Goal: Communication & Community: Connect with others

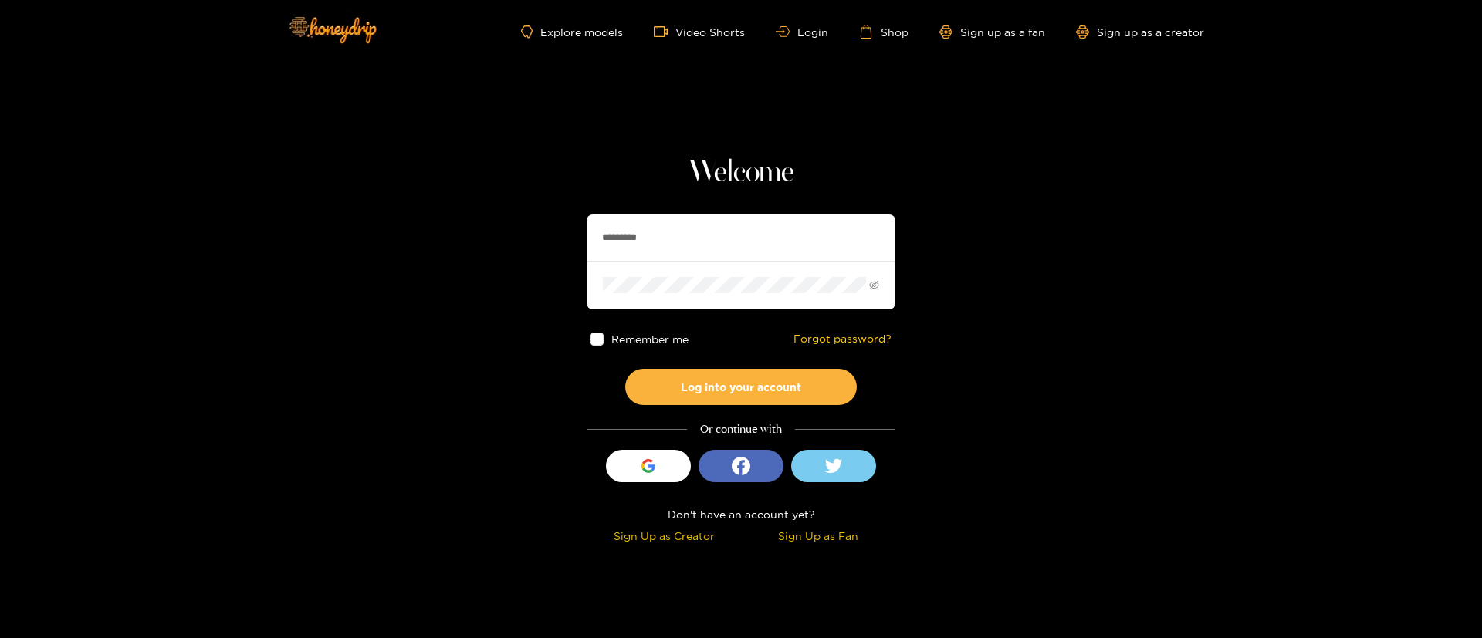
click at [750, 217] on input "*********" at bounding box center [741, 238] width 309 height 46
drag, startPoint x: 750, startPoint y: 219, endPoint x: 870, endPoint y: 564, distance: 365.2
click at [750, 219] on input "*********" at bounding box center [741, 238] width 309 height 46
type input "*"
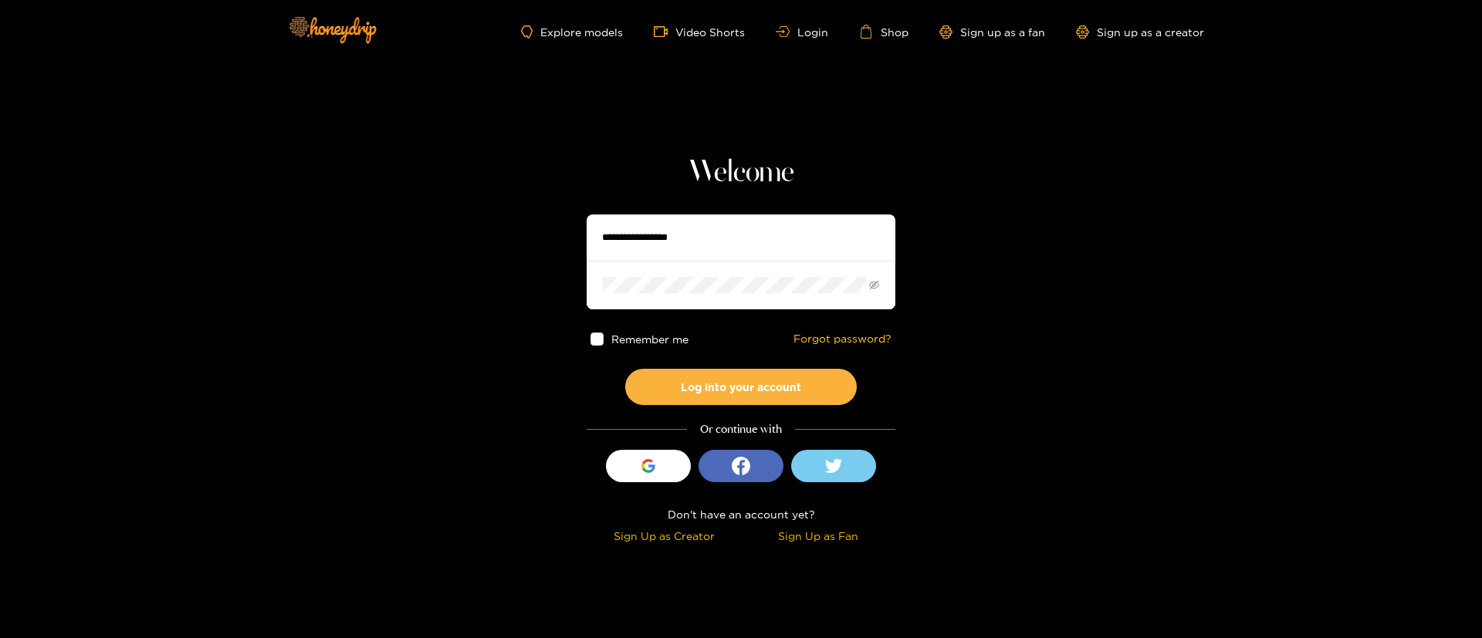
type input "*"
type input "**********"
click at [777, 388] on button "Log into your account" at bounding box center [741, 387] width 232 height 36
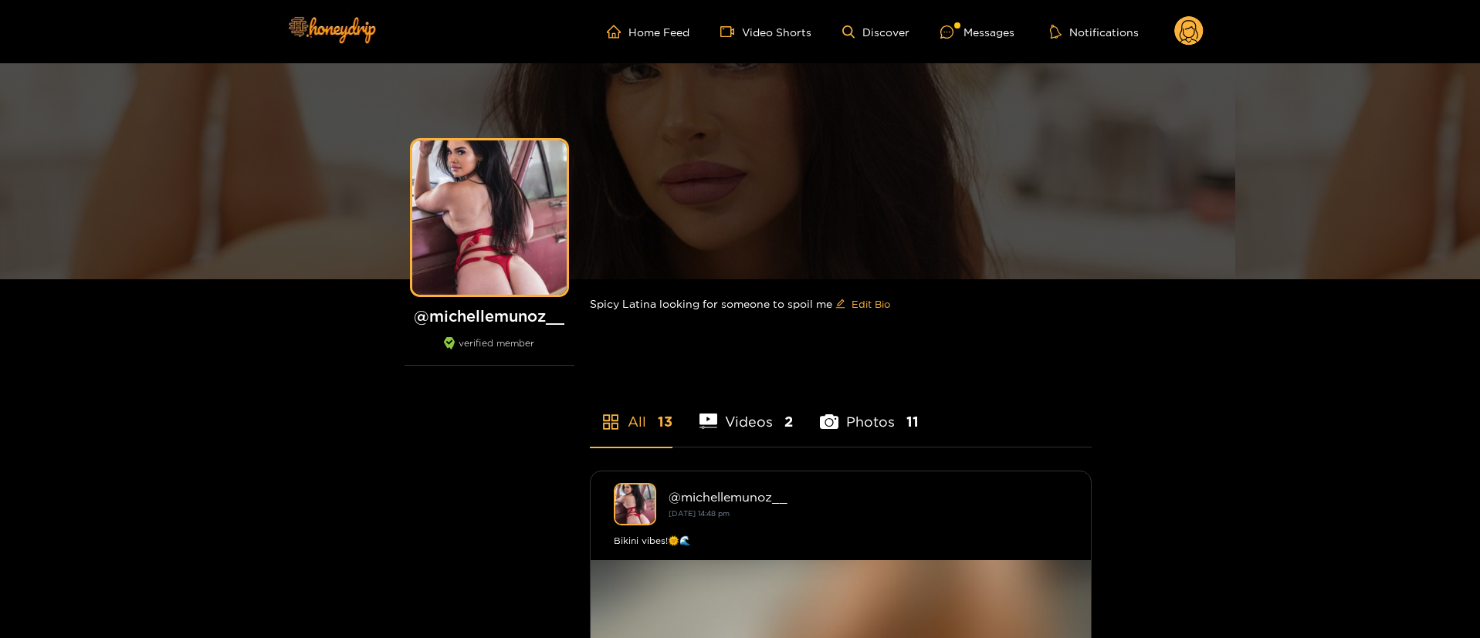
click at [996, 43] on ul "Home Feed Video Shorts Discover Messages Notifications" at bounding box center [905, 31] width 597 height 31
click at [972, 31] on div "Messages" at bounding box center [977, 32] width 74 height 18
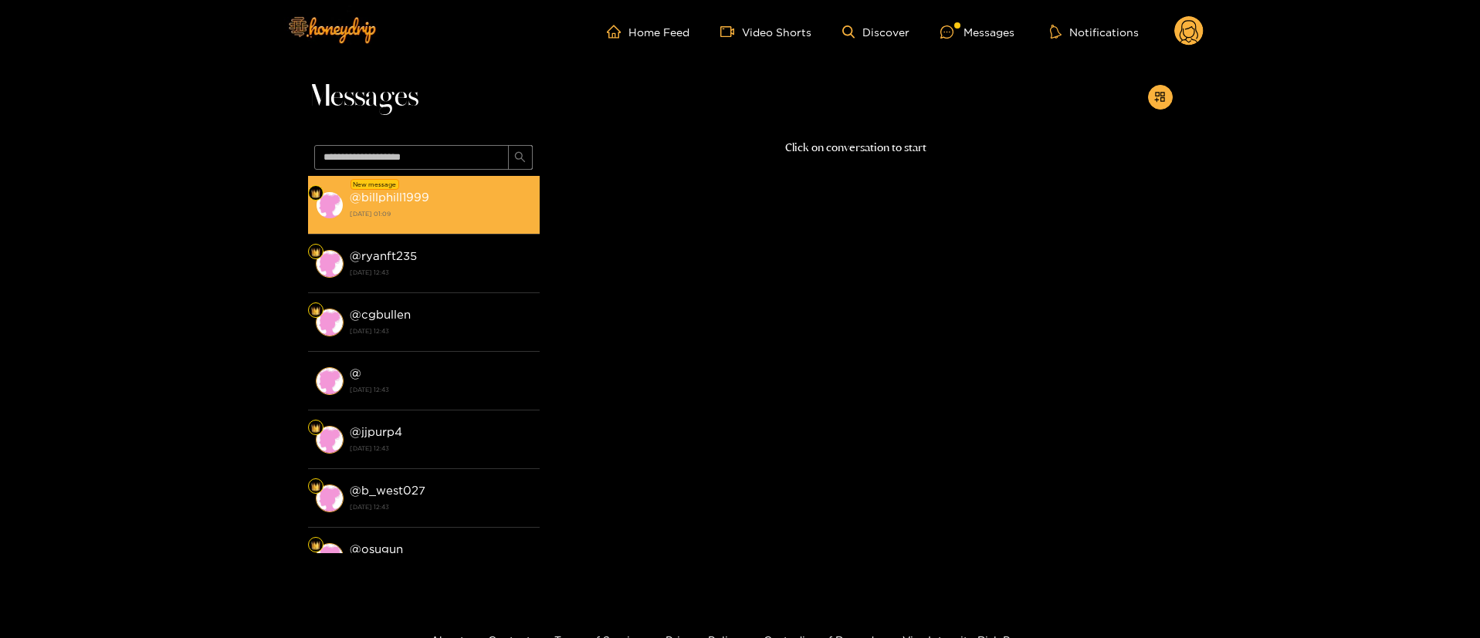
click at [452, 193] on div "@ billphill1999 [DATE] 01:09" at bounding box center [441, 205] width 182 height 35
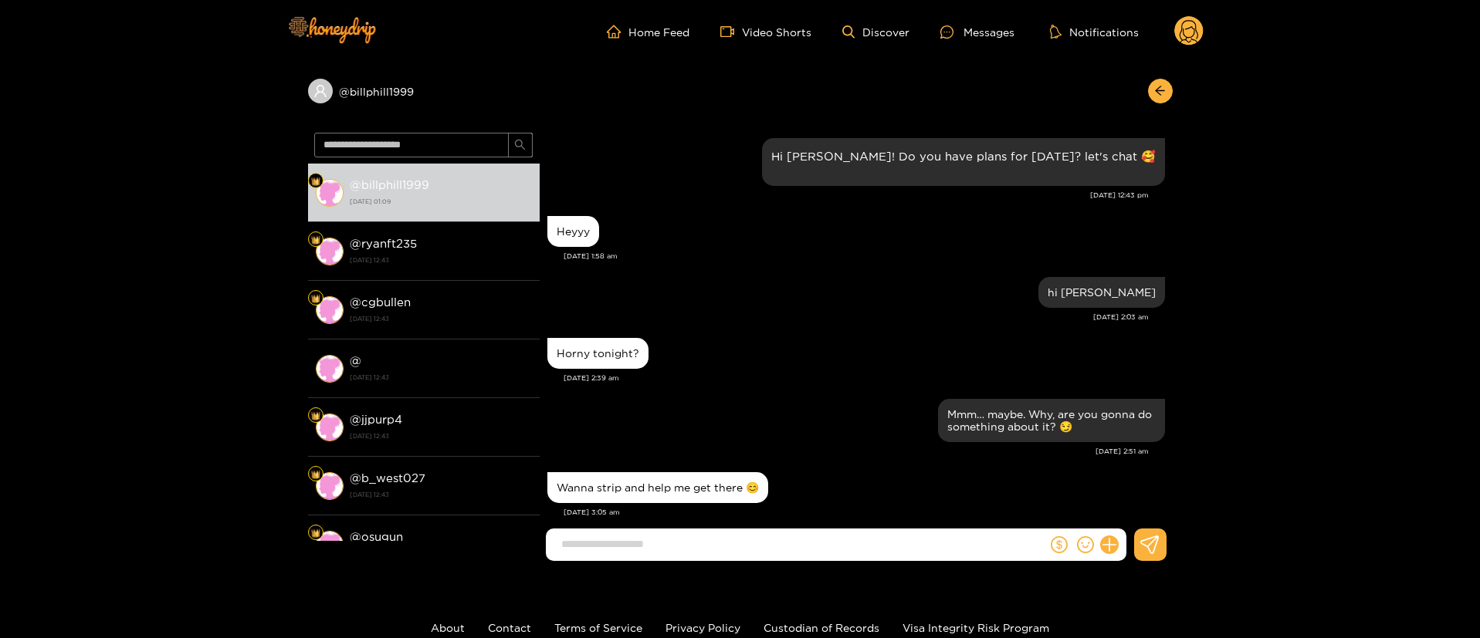
scroll to position [1215, 0]
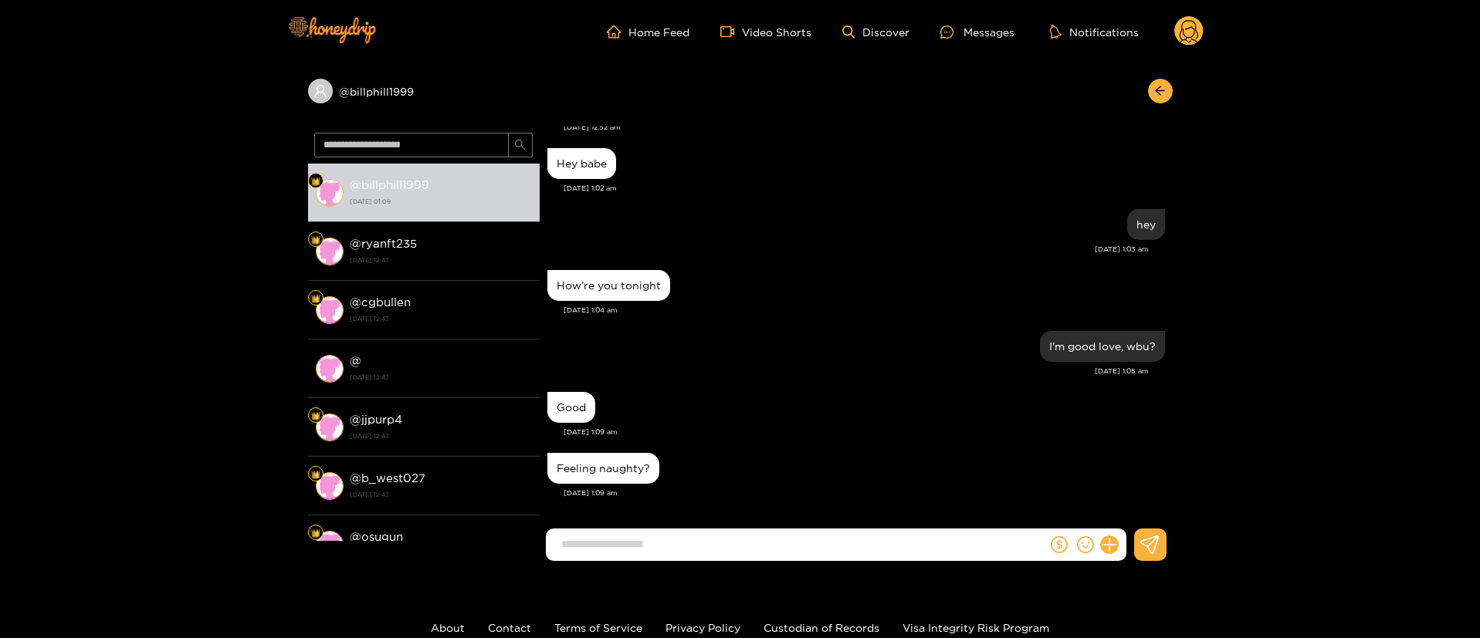
click at [774, 566] on div at bounding box center [855, 551] width 633 height 45
click at [752, 541] on input at bounding box center [799, 544] width 493 height 25
drag, startPoint x: 881, startPoint y: 438, endPoint x: 888, endPoint y: 427, distance: 12.4
click at [882, 437] on div "Good [DATE] 1:09 am" at bounding box center [855, 418] width 617 height 61
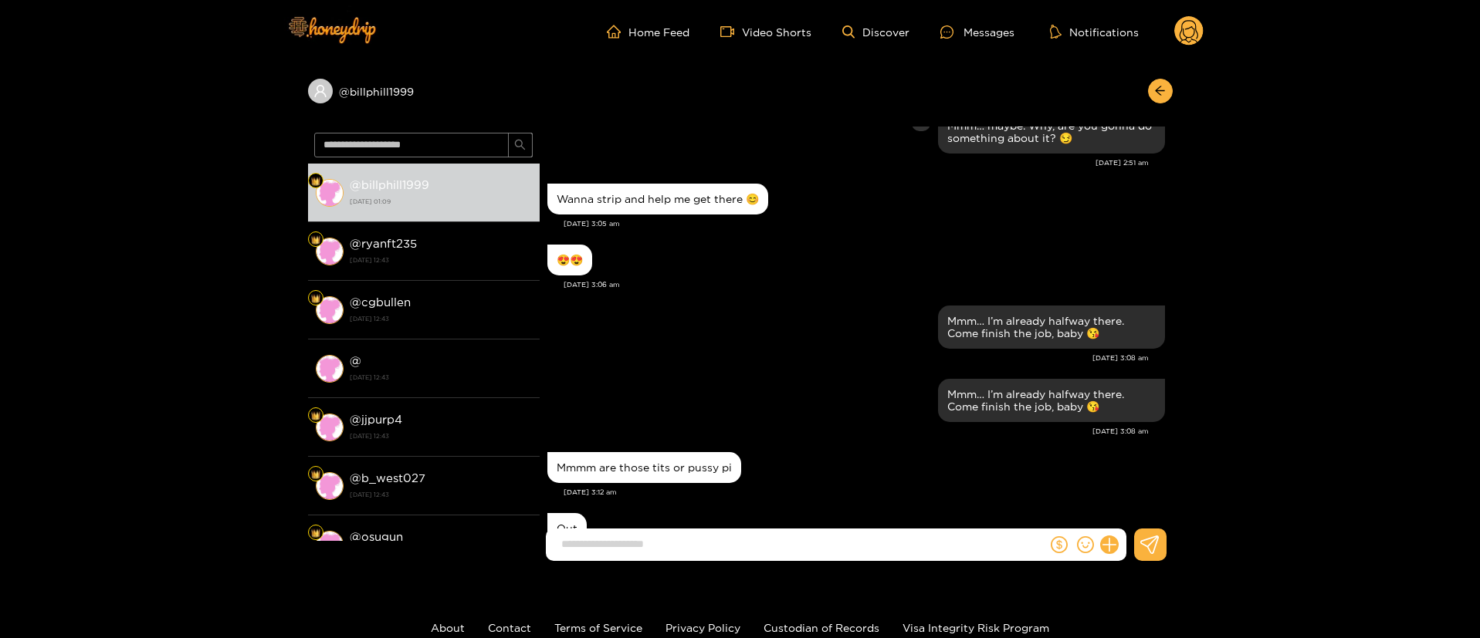
scroll to position [0, 0]
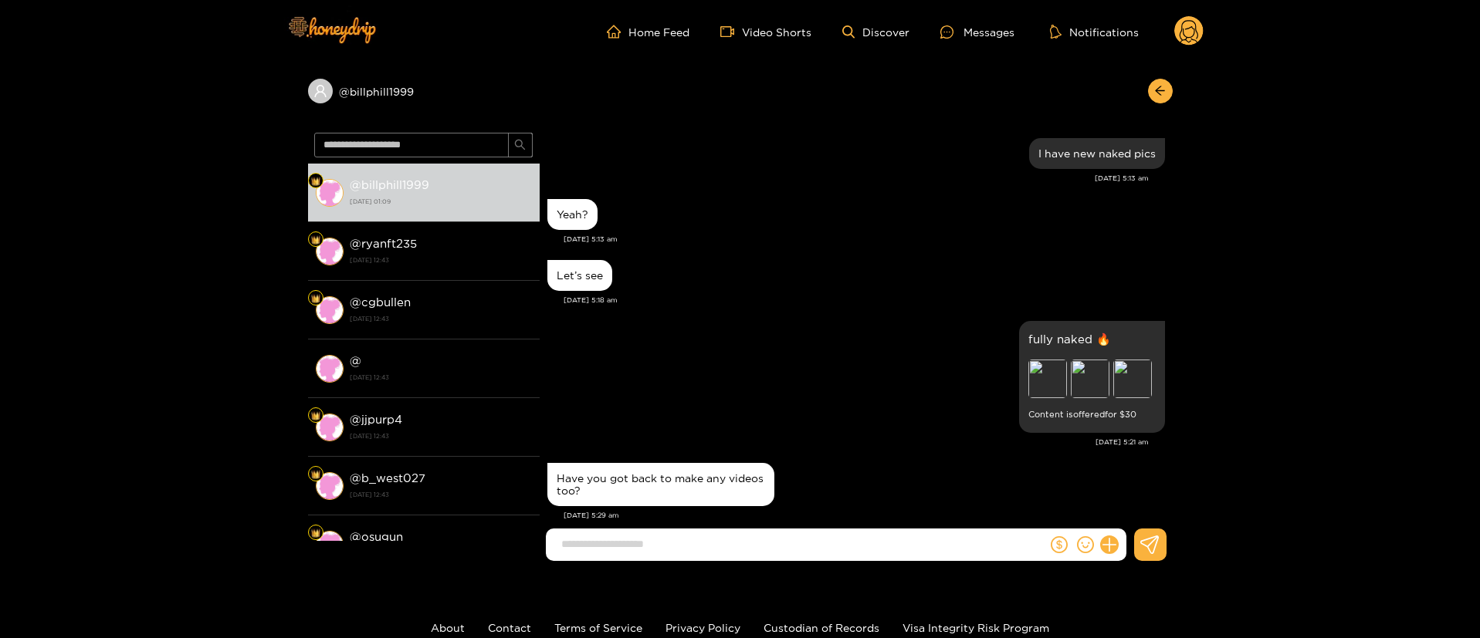
click at [707, 209] on div "Yeah?" at bounding box center [855, 214] width 617 height 39
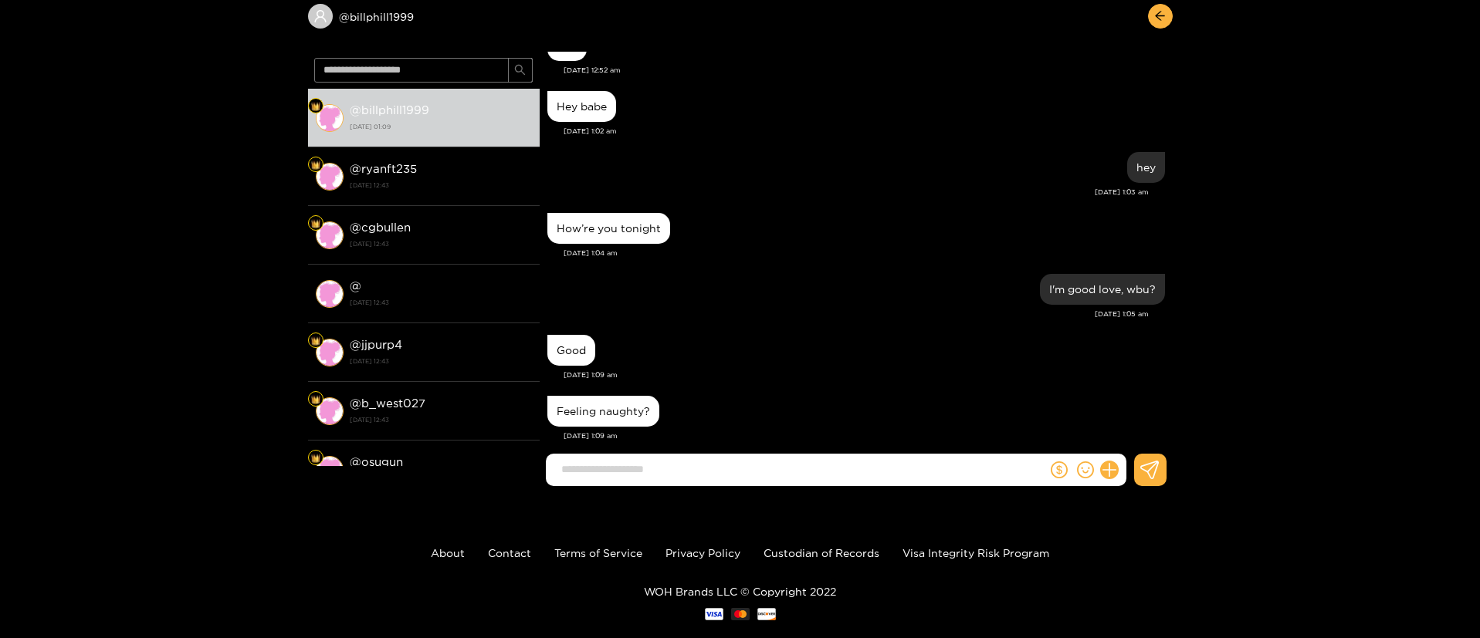
scroll to position [103, 0]
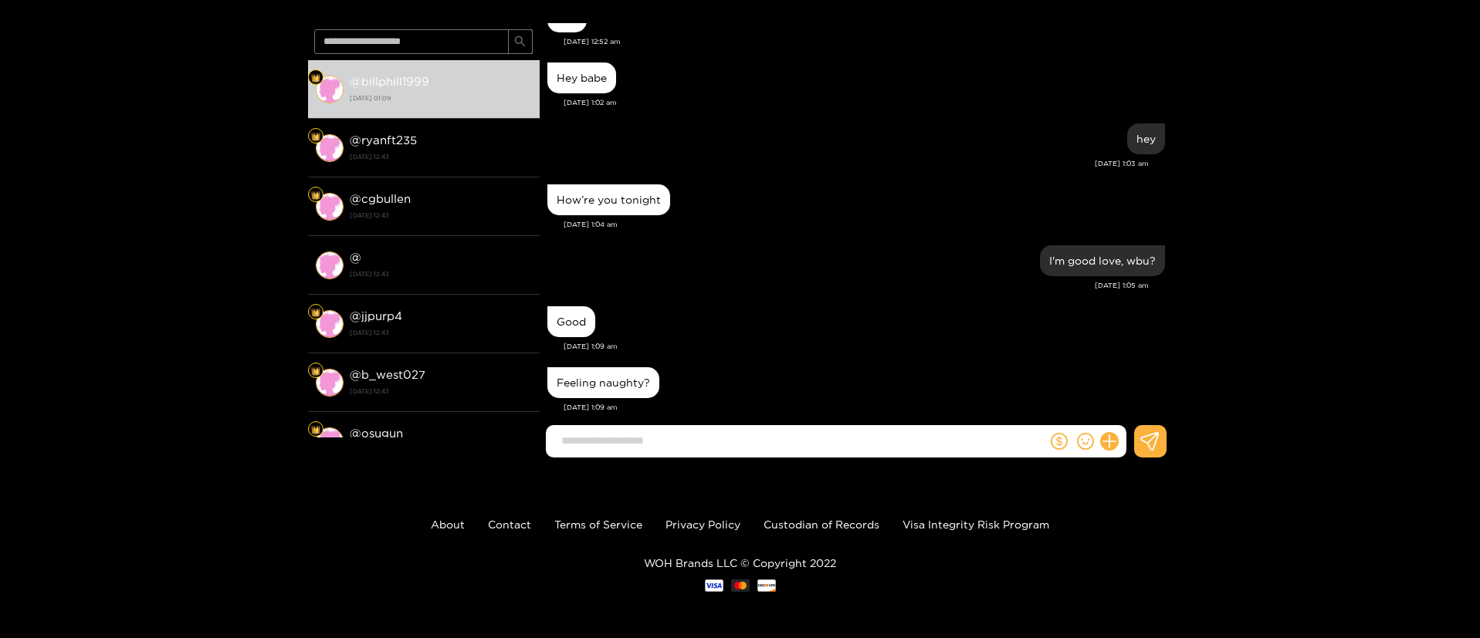
click at [734, 445] on input at bounding box center [799, 440] width 493 height 25
click at [749, 435] on input at bounding box center [799, 440] width 493 height 25
click at [753, 339] on div "Good [DATE] 1:09 am" at bounding box center [855, 333] width 617 height 61
click at [824, 316] on div "Good" at bounding box center [855, 322] width 617 height 39
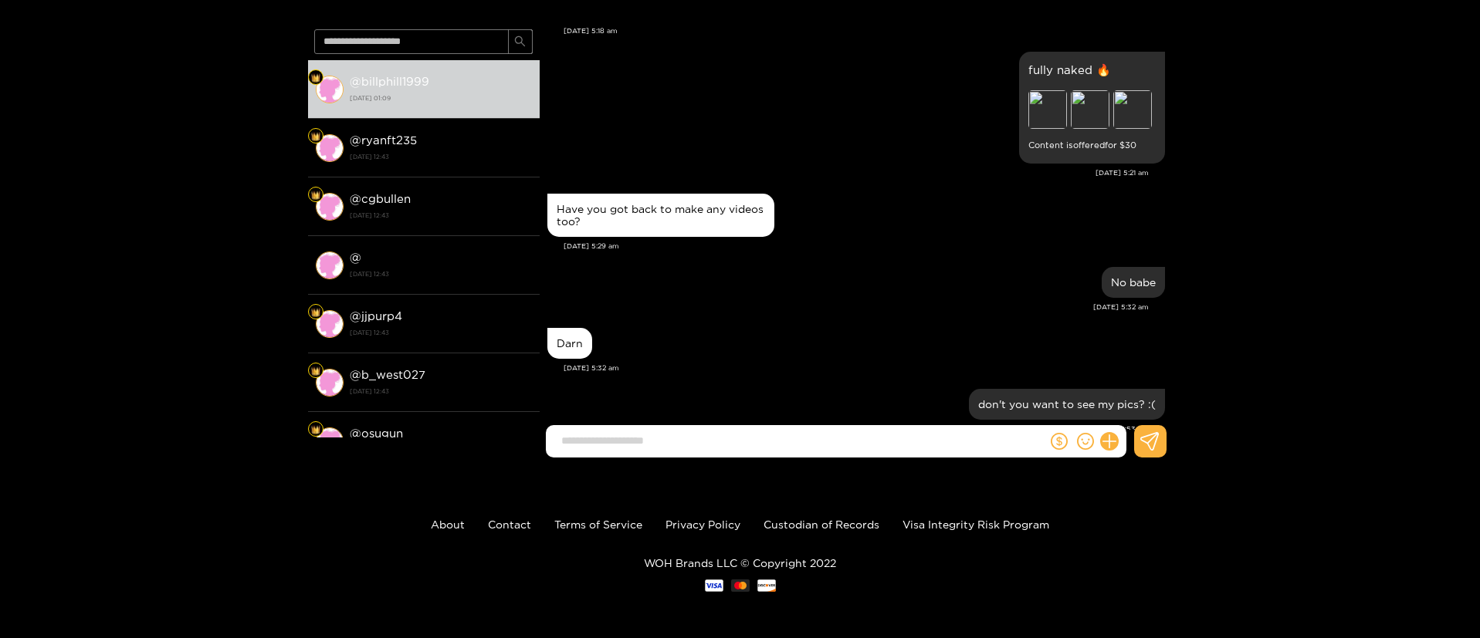
scroll to position [2405, 0]
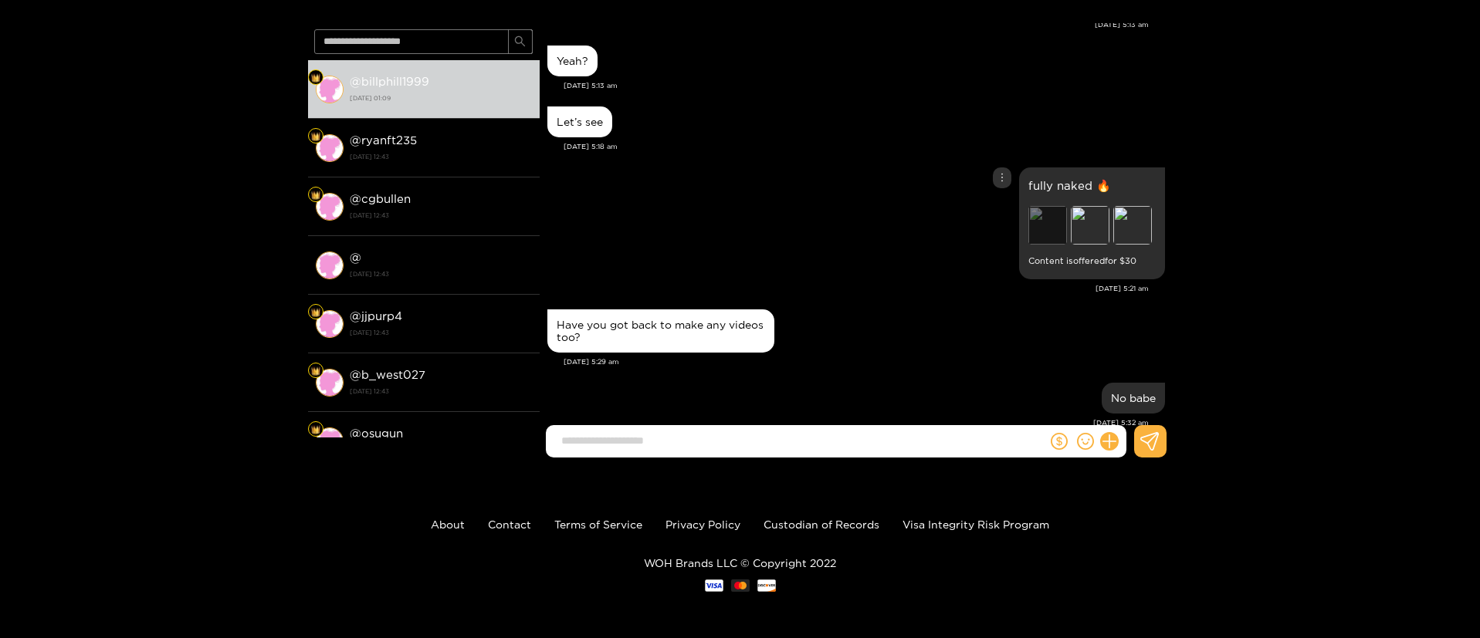
click at [1040, 206] on div "Preview" at bounding box center [1047, 225] width 39 height 39
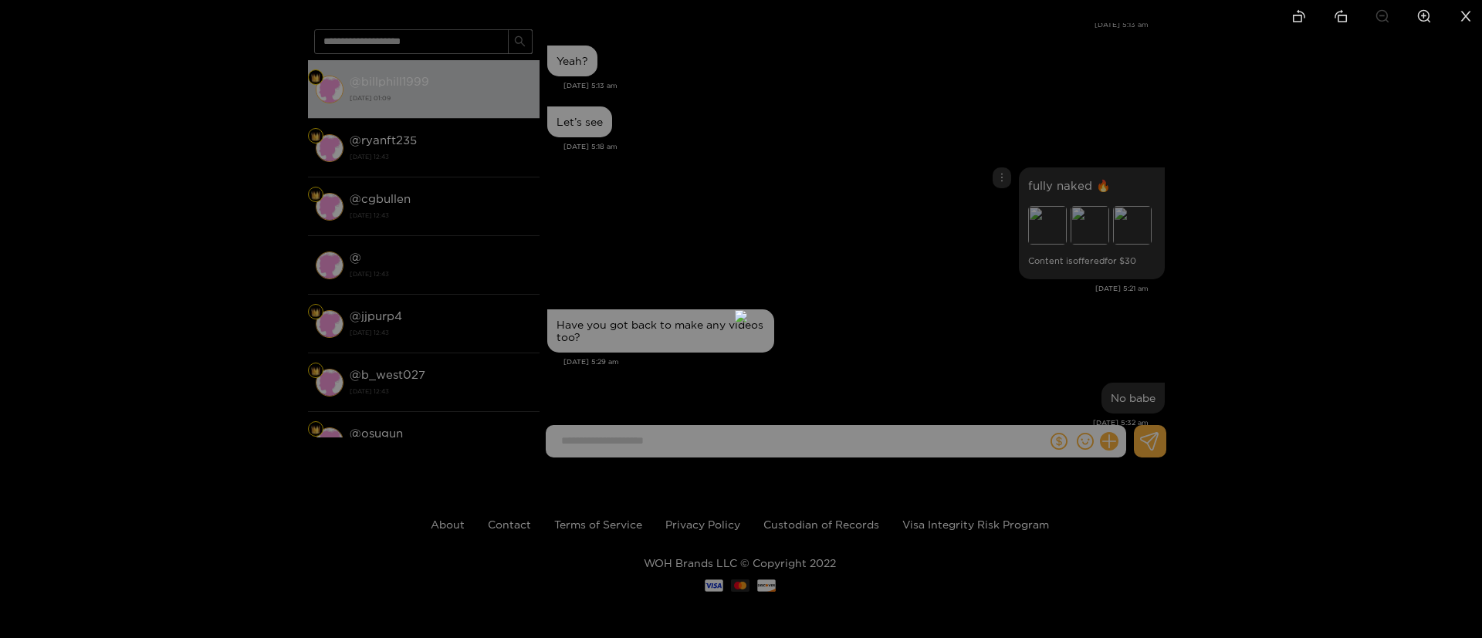
click at [1073, 212] on div at bounding box center [741, 319] width 1482 height 638
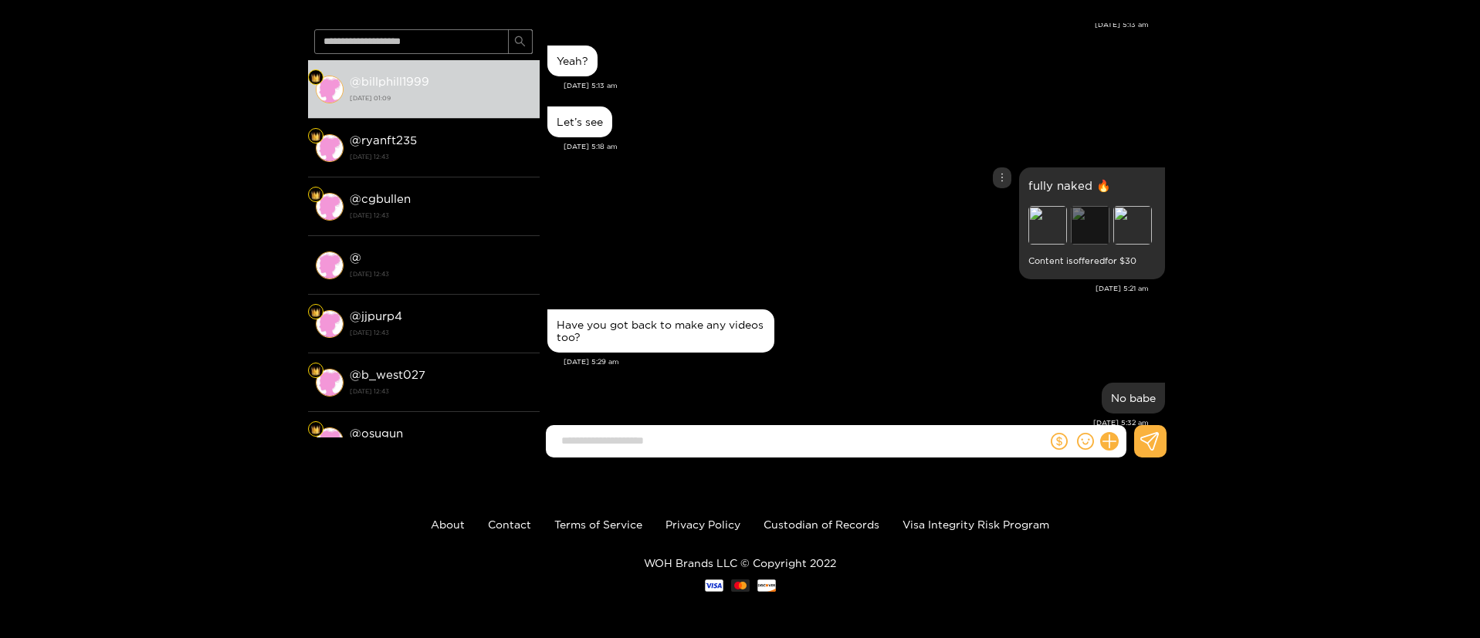
click at [1084, 211] on div "Preview" at bounding box center [1090, 225] width 39 height 39
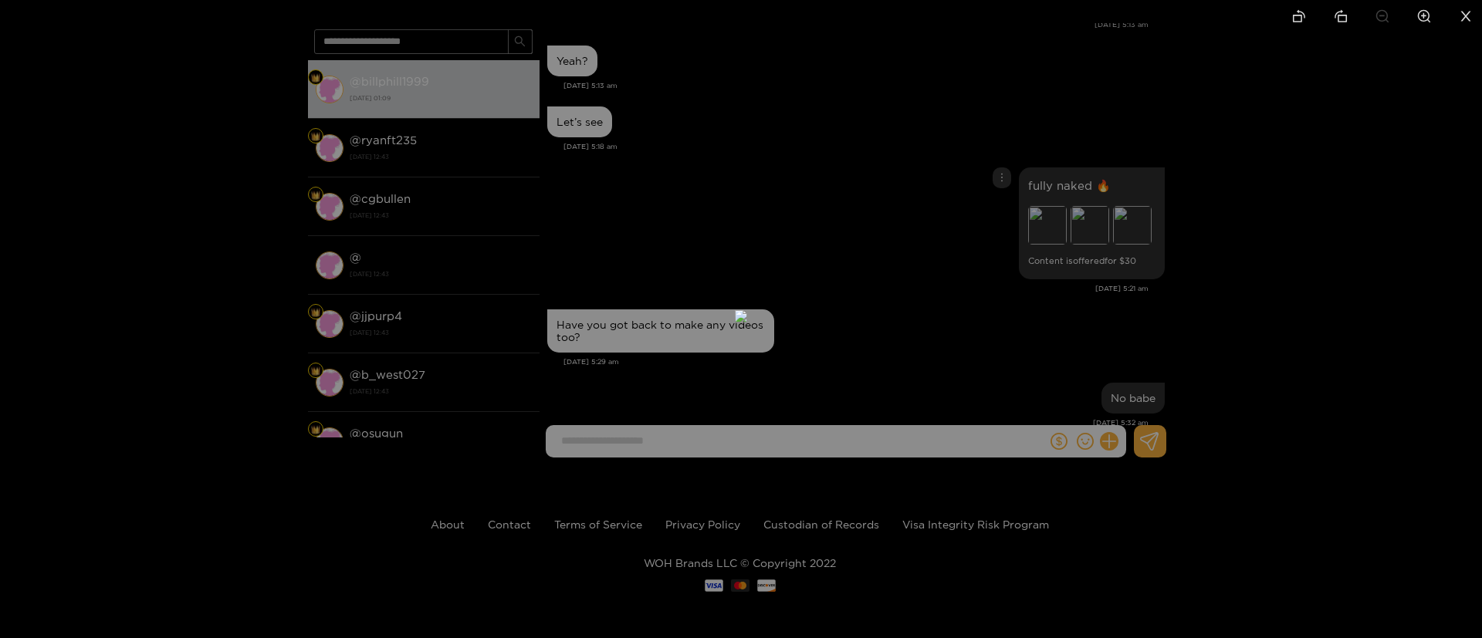
click at [1210, 201] on div at bounding box center [741, 319] width 1482 height 638
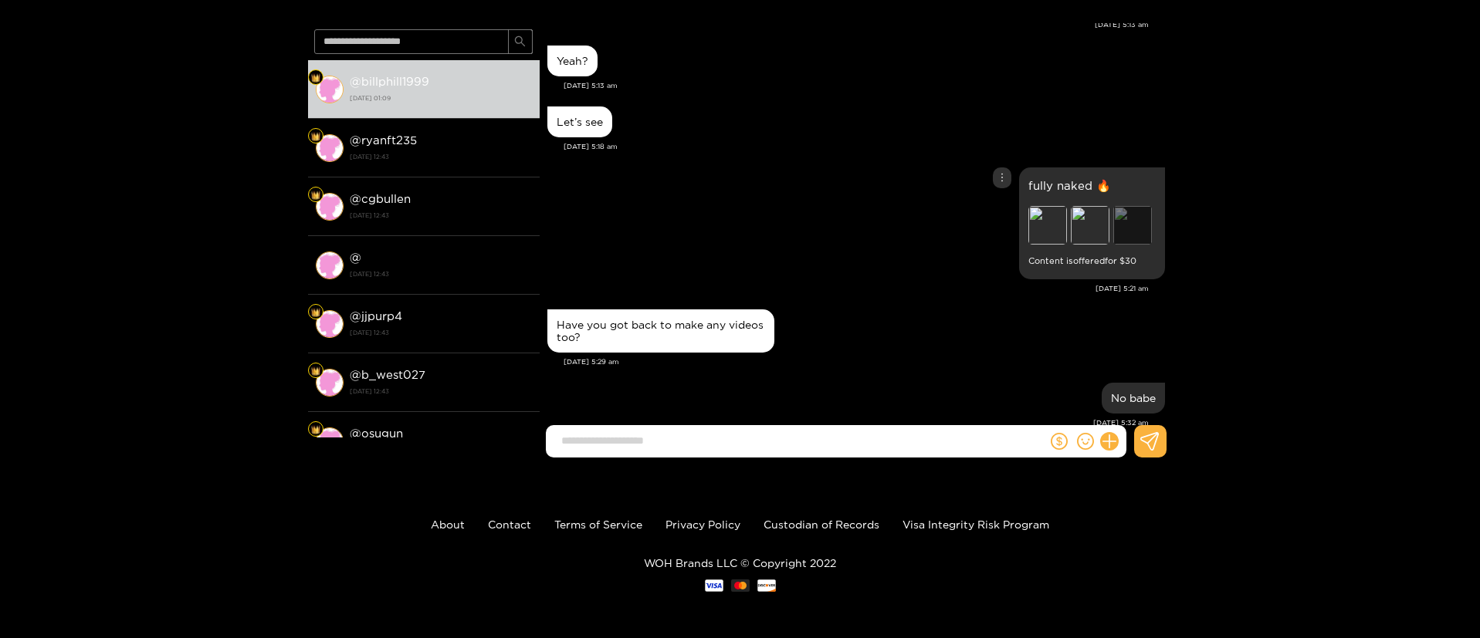
click at [1133, 207] on div "Preview" at bounding box center [1132, 225] width 39 height 39
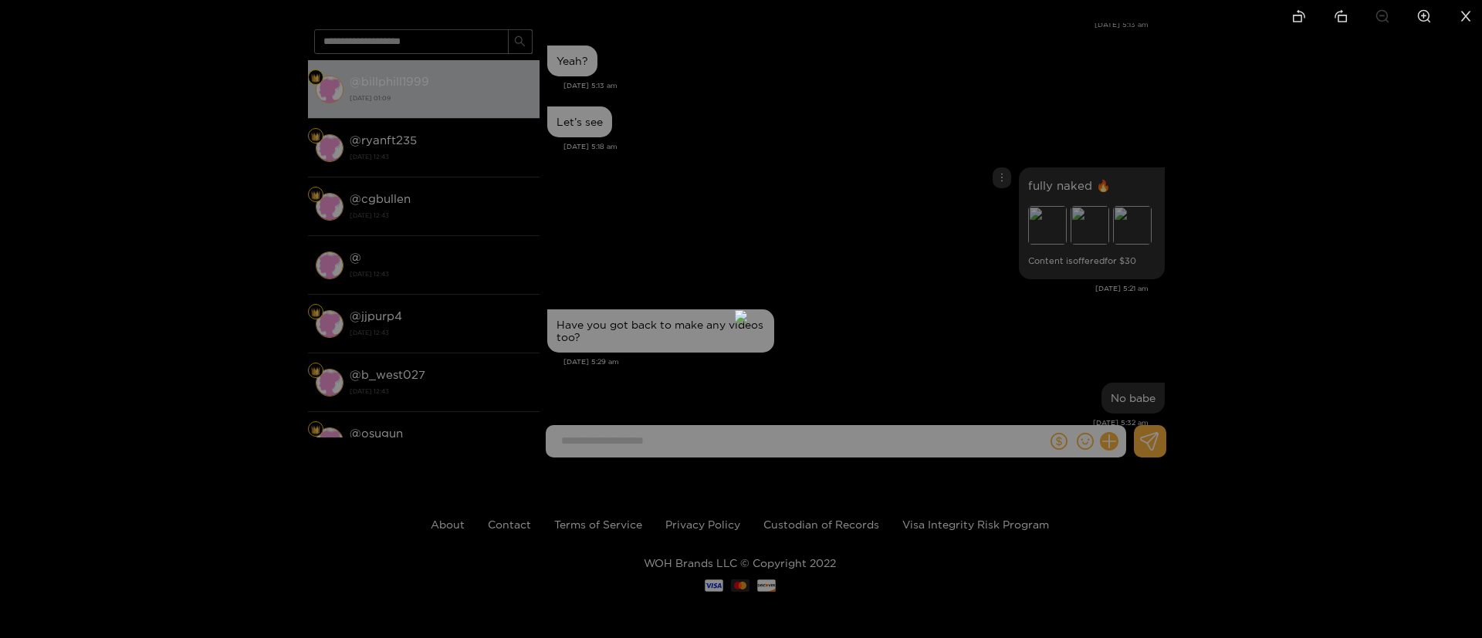
click at [1229, 218] on div at bounding box center [741, 319] width 1482 height 638
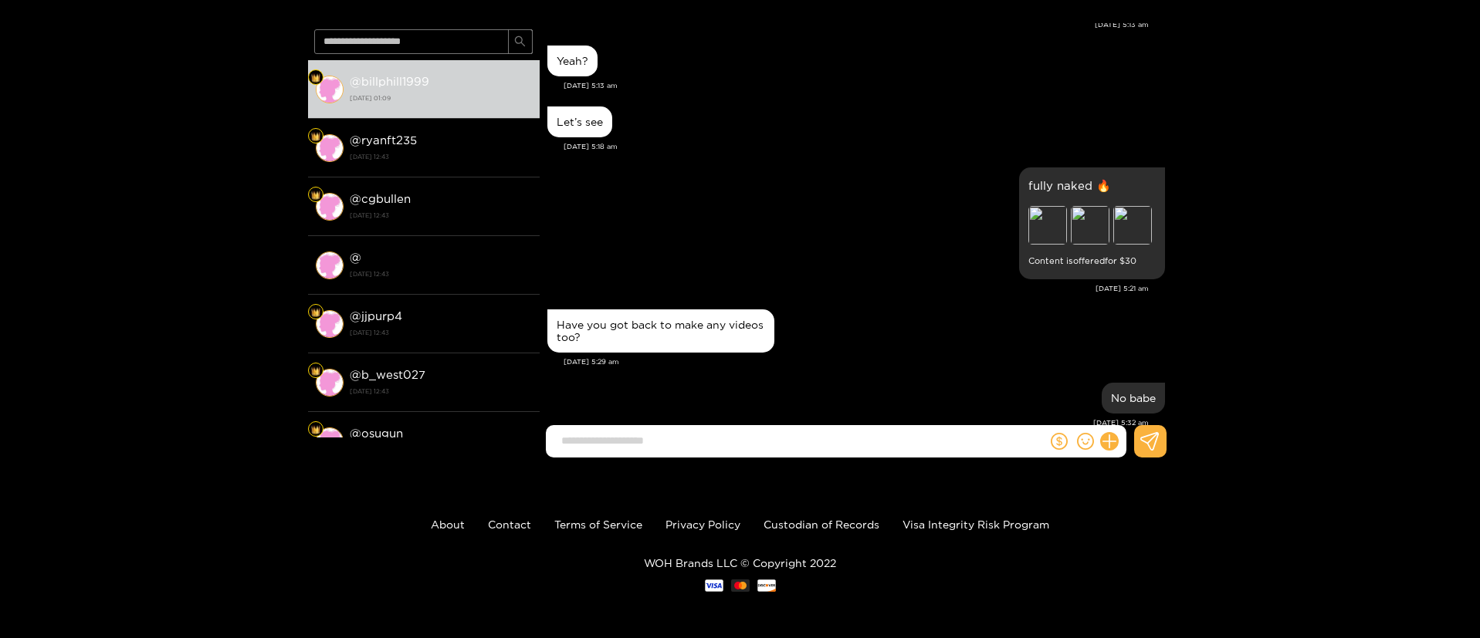
click at [912, 281] on div "fully naked 🔥 Preview Preview Preview Content is offered for $ [DATE] 5:21 am" at bounding box center [855, 235] width 617 height 142
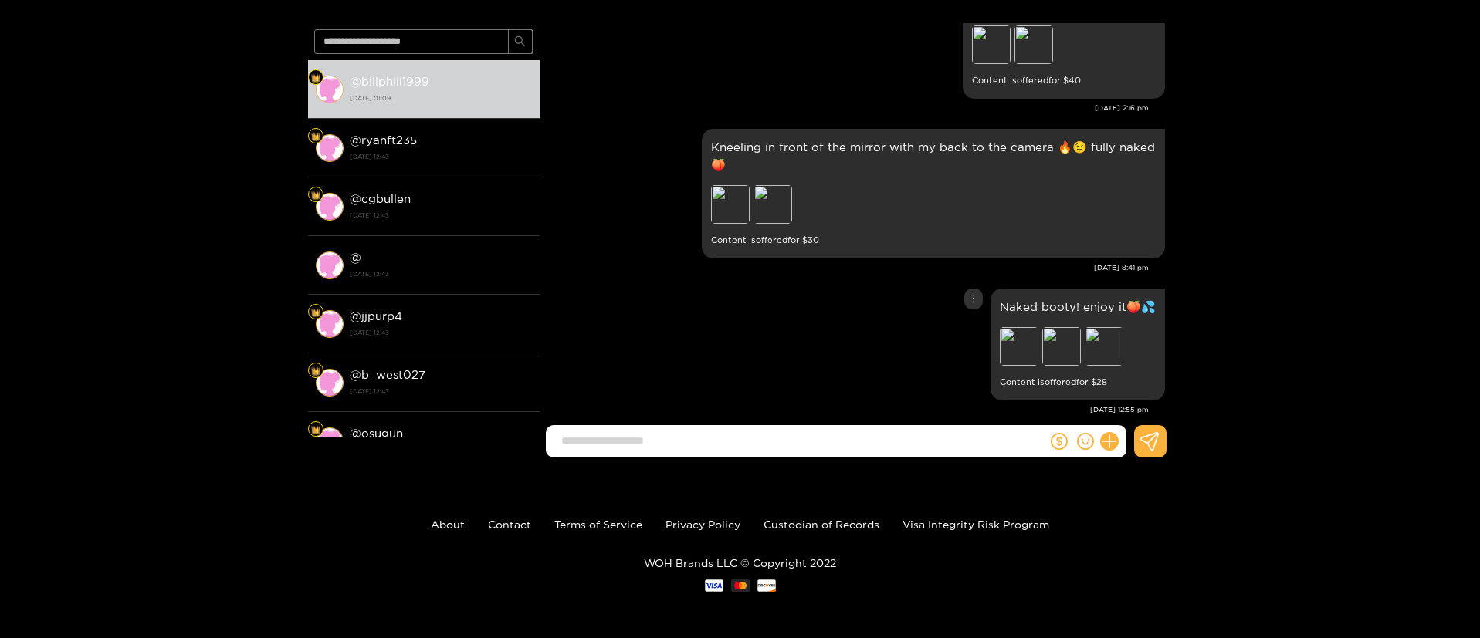
click at [984, 344] on div "Naked booty! enjoy it🍑💦 Preview Preview Preview Content is offered for $ 28" at bounding box center [855, 345] width 617 height 120
click at [990, 338] on div "Naked booty! enjoy it🍑💦 Preview Preview Preview Content is offered for $ 28" at bounding box center [1077, 345] width 174 height 112
click at [1002, 338] on div "Preview" at bounding box center [1019, 346] width 39 height 39
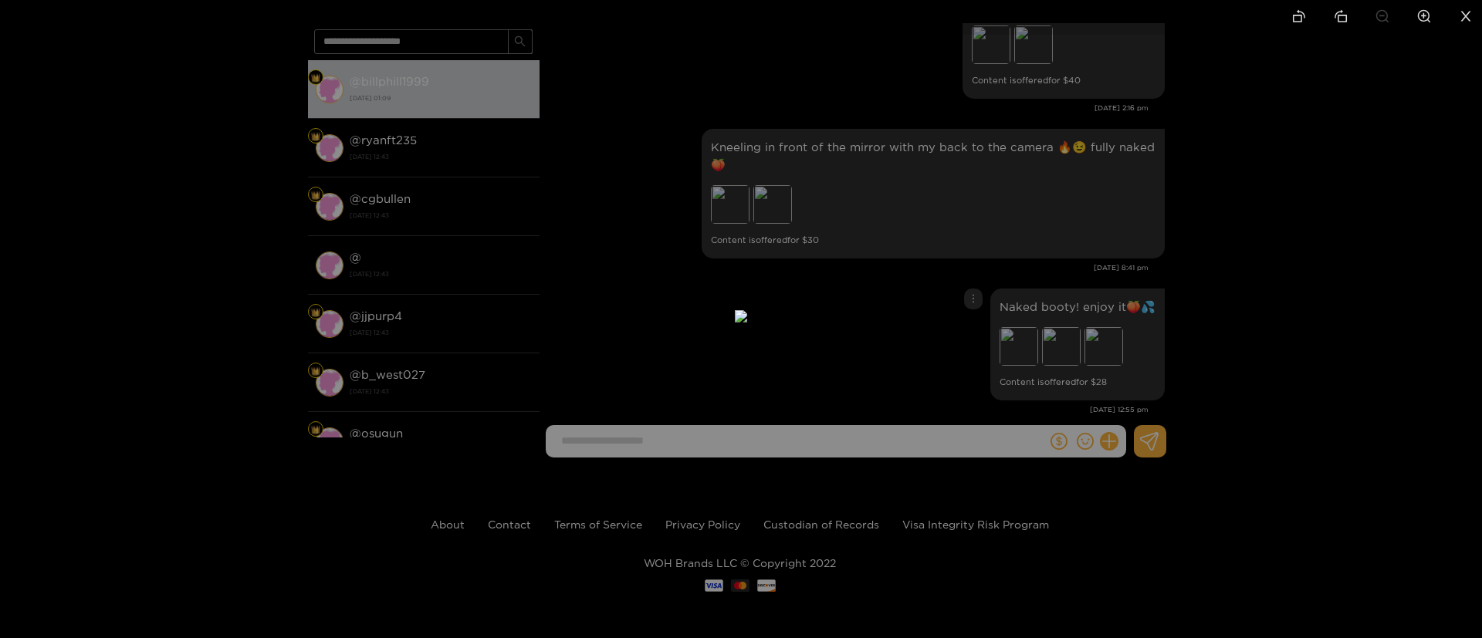
drag, startPoint x: 1097, startPoint y: 242, endPoint x: 1096, endPoint y: 252, distance: 9.3
click at [1096, 244] on div at bounding box center [741, 319] width 1482 height 638
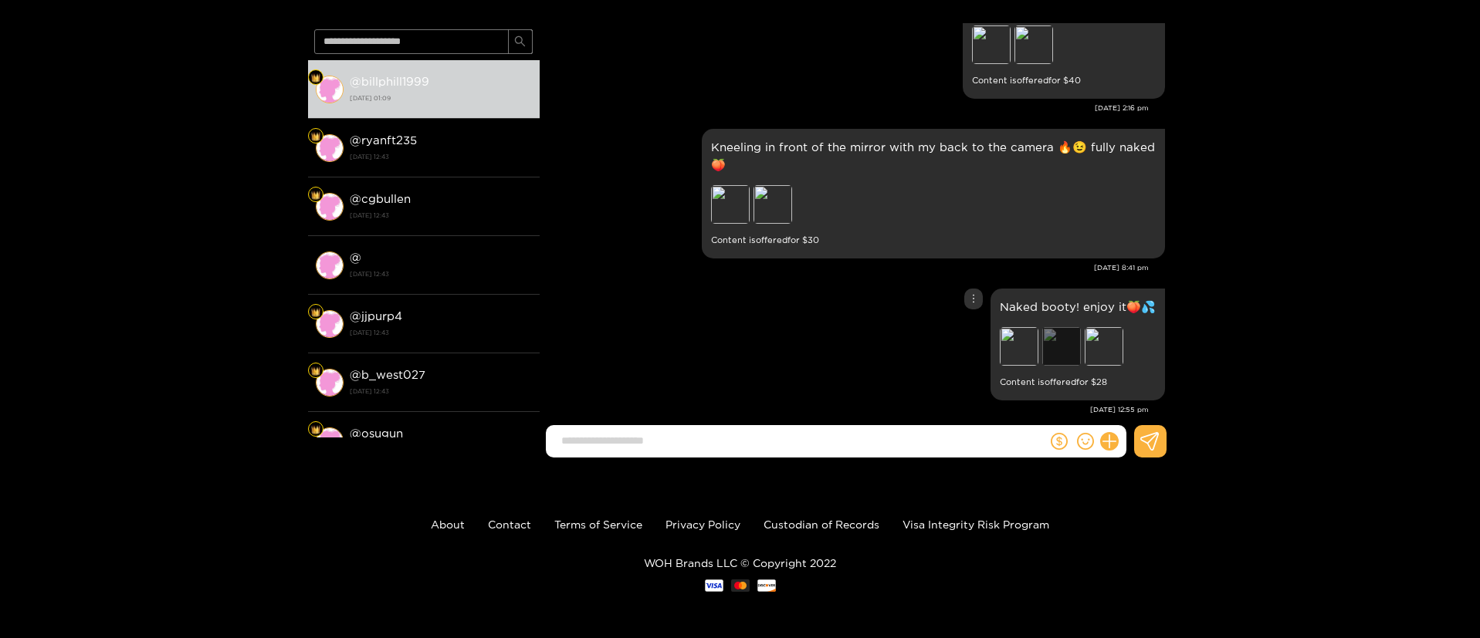
click at [1060, 333] on div "Preview" at bounding box center [1061, 346] width 39 height 39
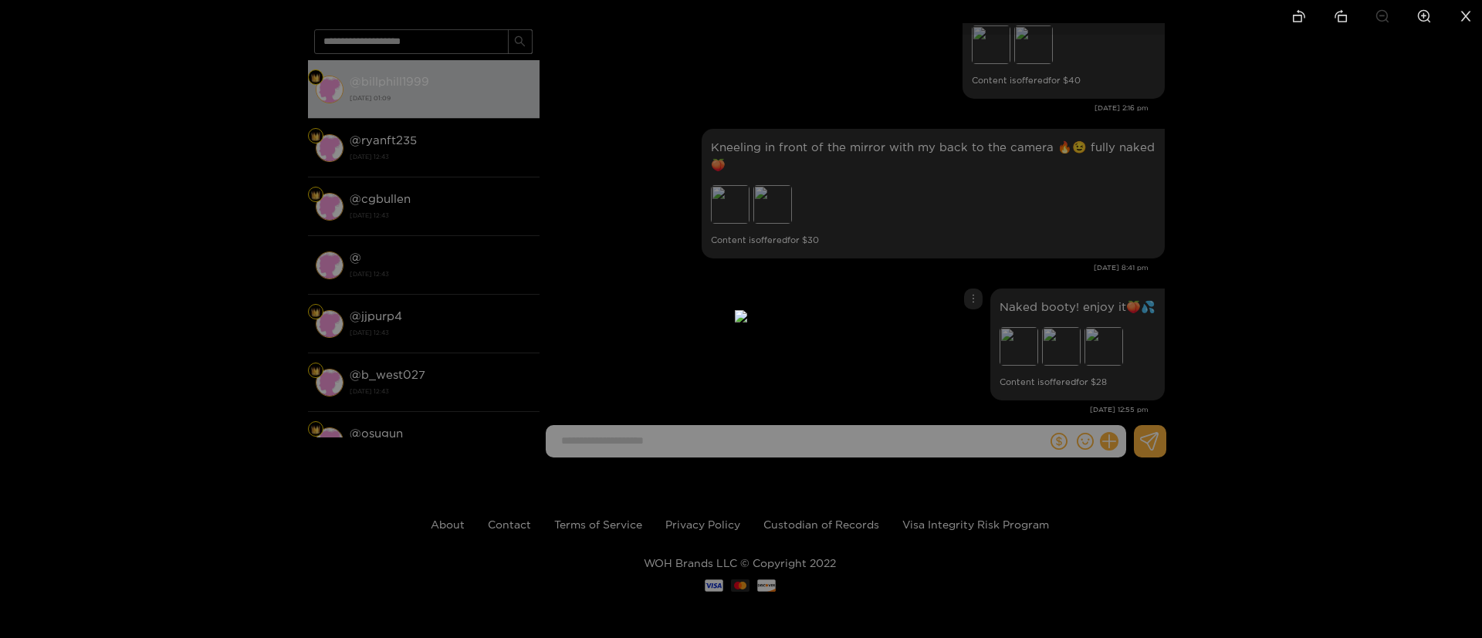
click at [1179, 233] on div at bounding box center [741, 319] width 1482 height 638
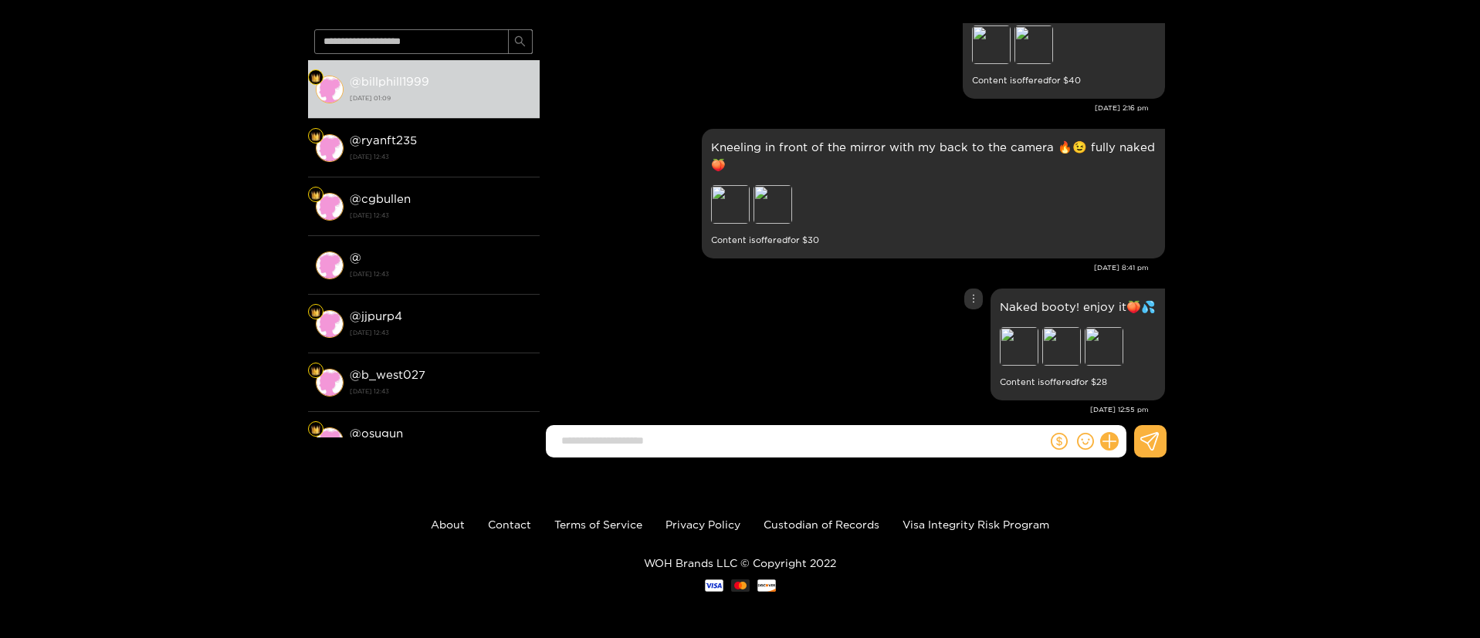
click at [1098, 350] on div "Preview Preview Preview" at bounding box center [1078, 348] width 156 height 42
click at [1125, 327] on div "Preview Preview Preview" at bounding box center [1078, 348] width 156 height 42
click at [1118, 333] on div "Preview" at bounding box center [1103, 346] width 39 height 39
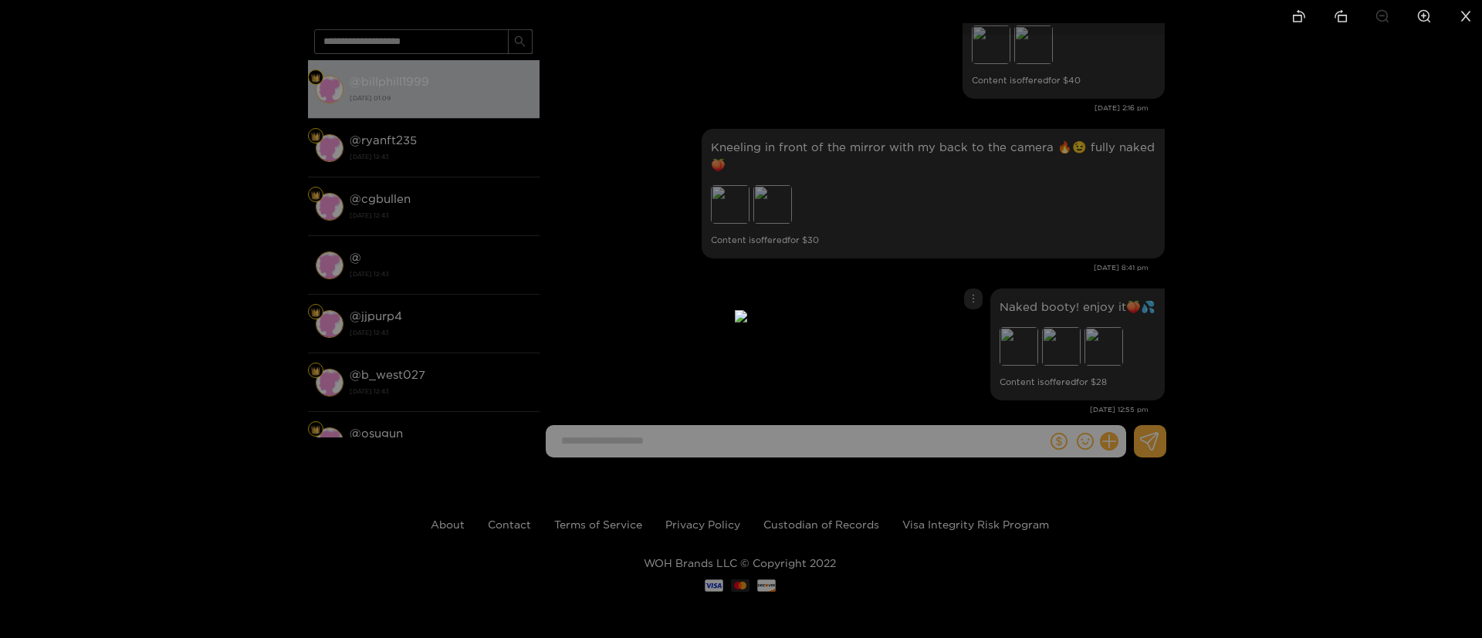
click at [1236, 259] on div at bounding box center [741, 319] width 1482 height 638
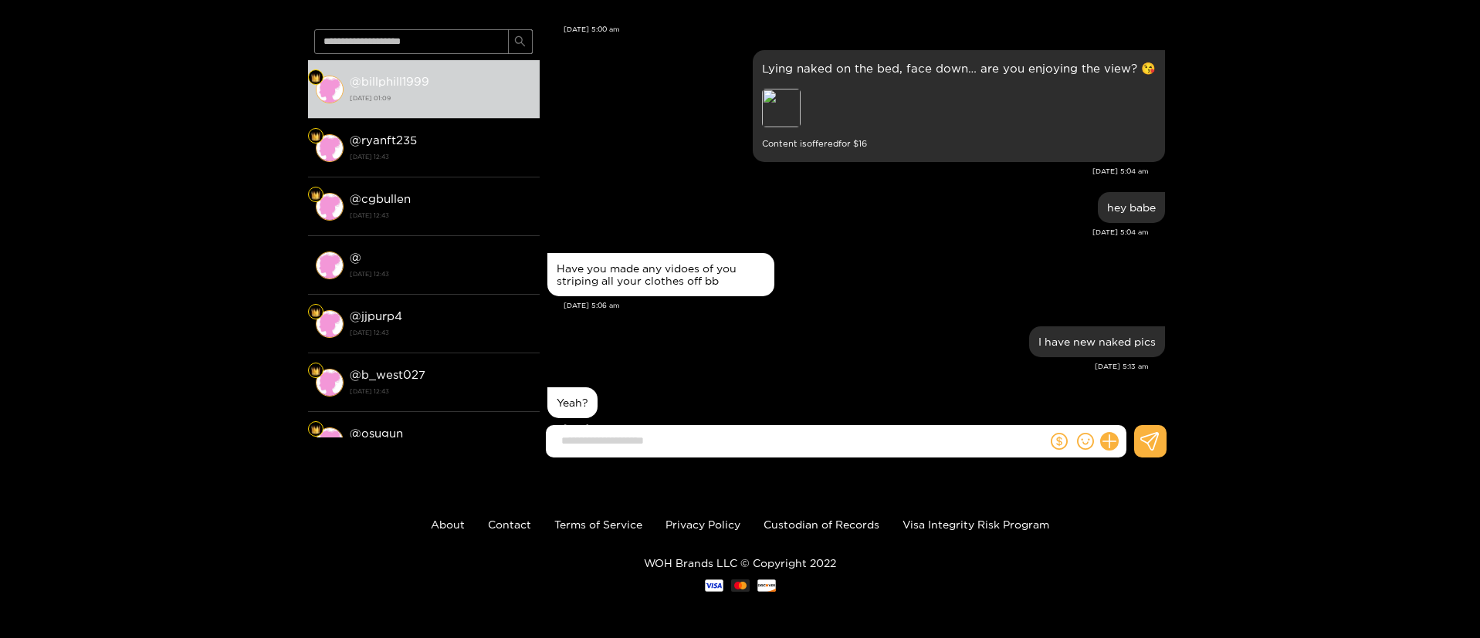
scroll to position [1942, 0]
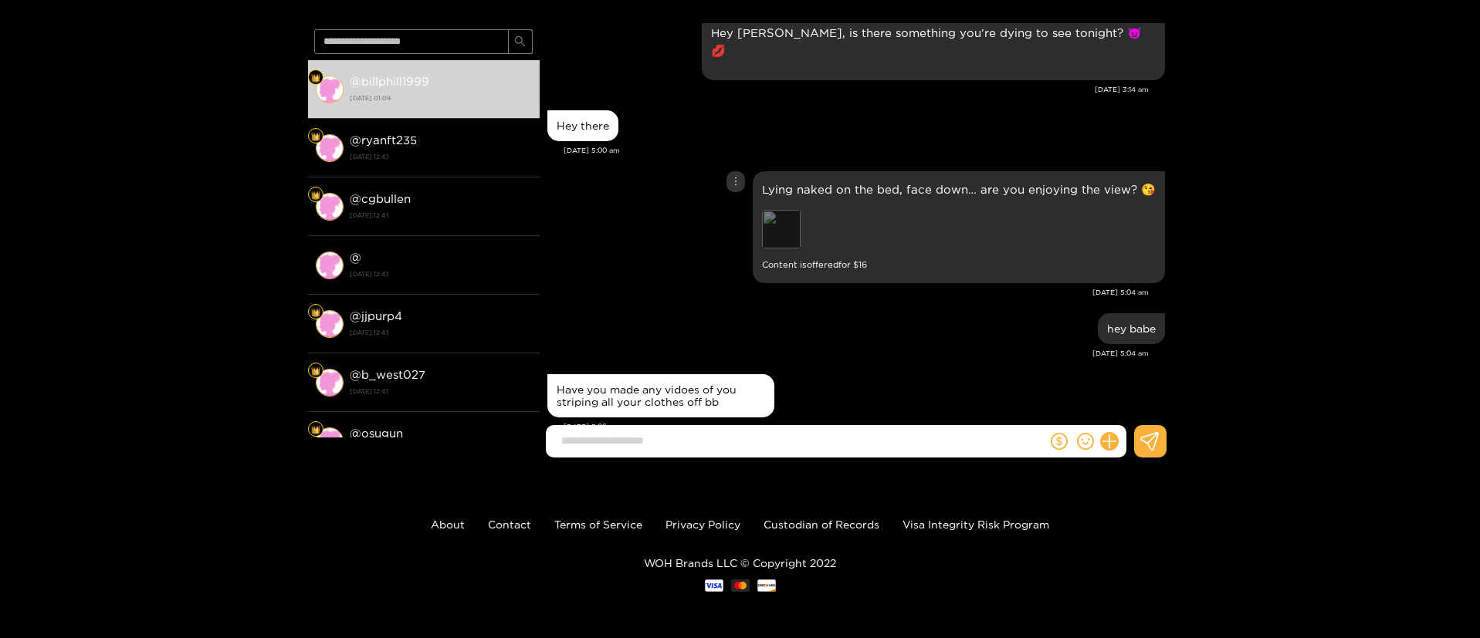
click at [790, 210] on div "Preview" at bounding box center [781, 229] width 39 height 39
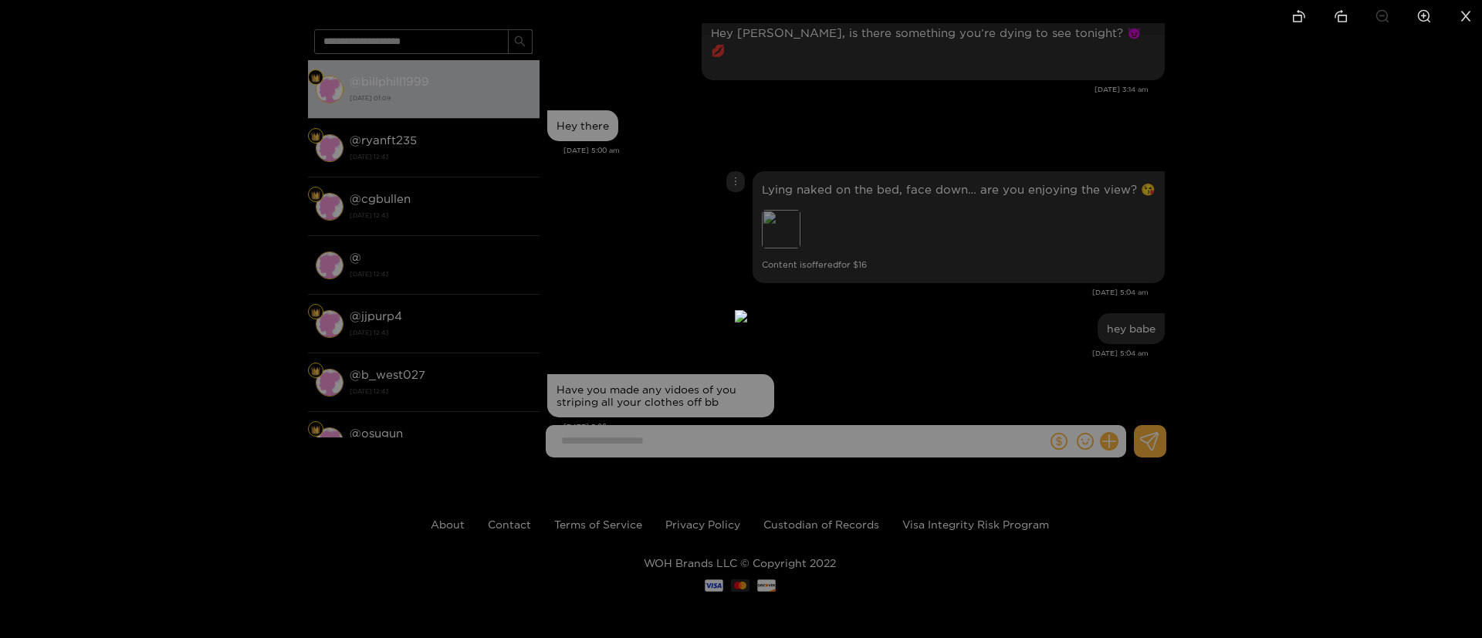
click at [1219, 154] on div at bounding box center [741, 319] width 1482 height 638
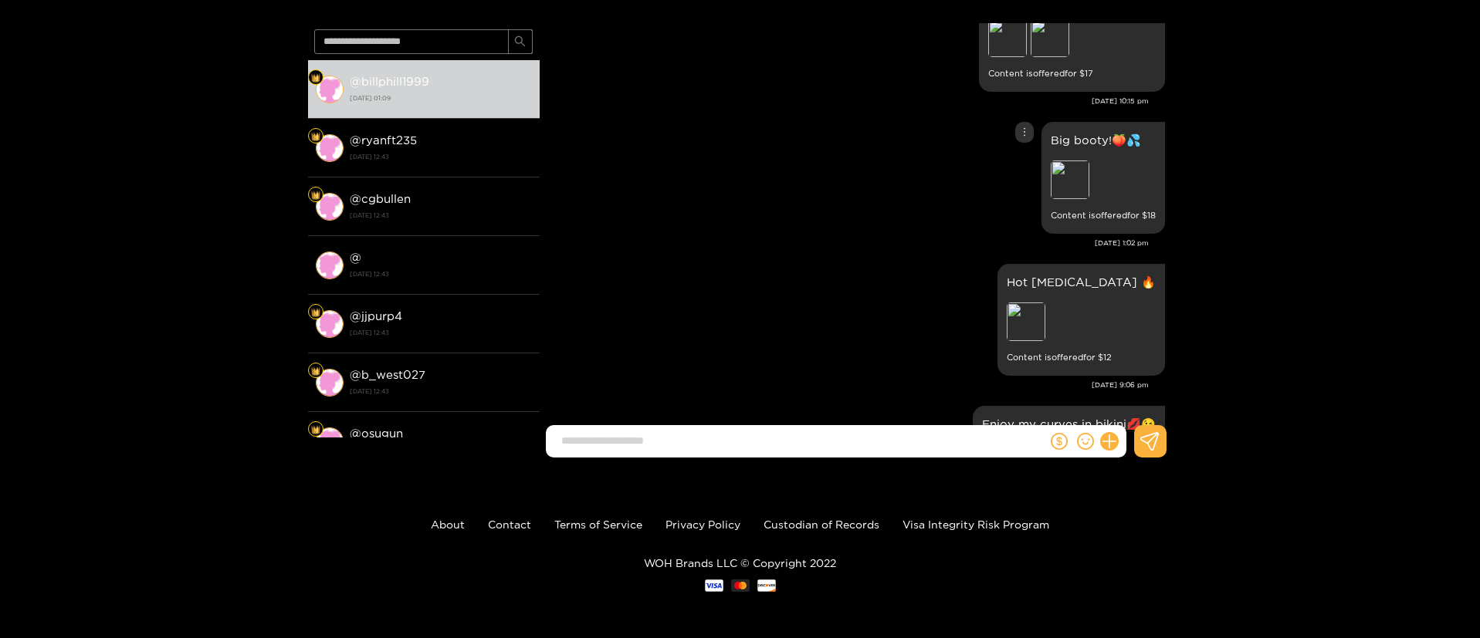
scroll to position [0, 0]
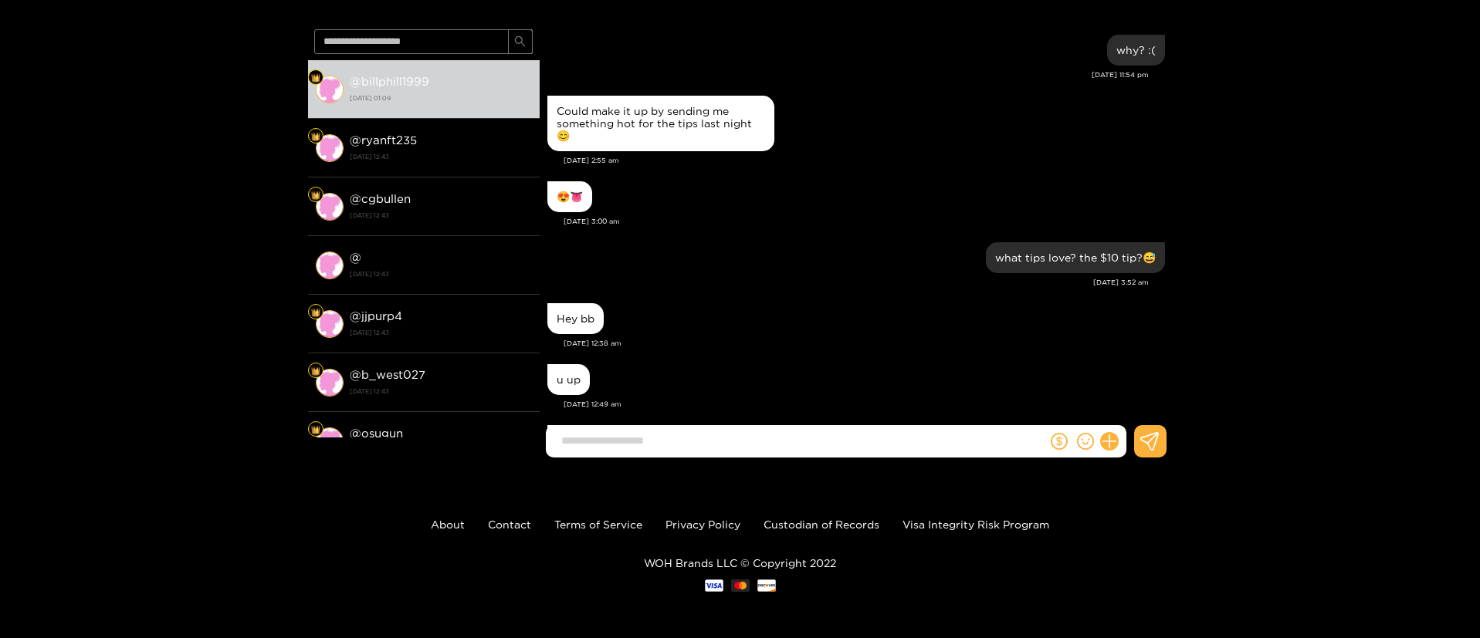
click at [805, 222] on div "[DATE] 3:00 am" at bounding box center [863, 221] width 601 height 11
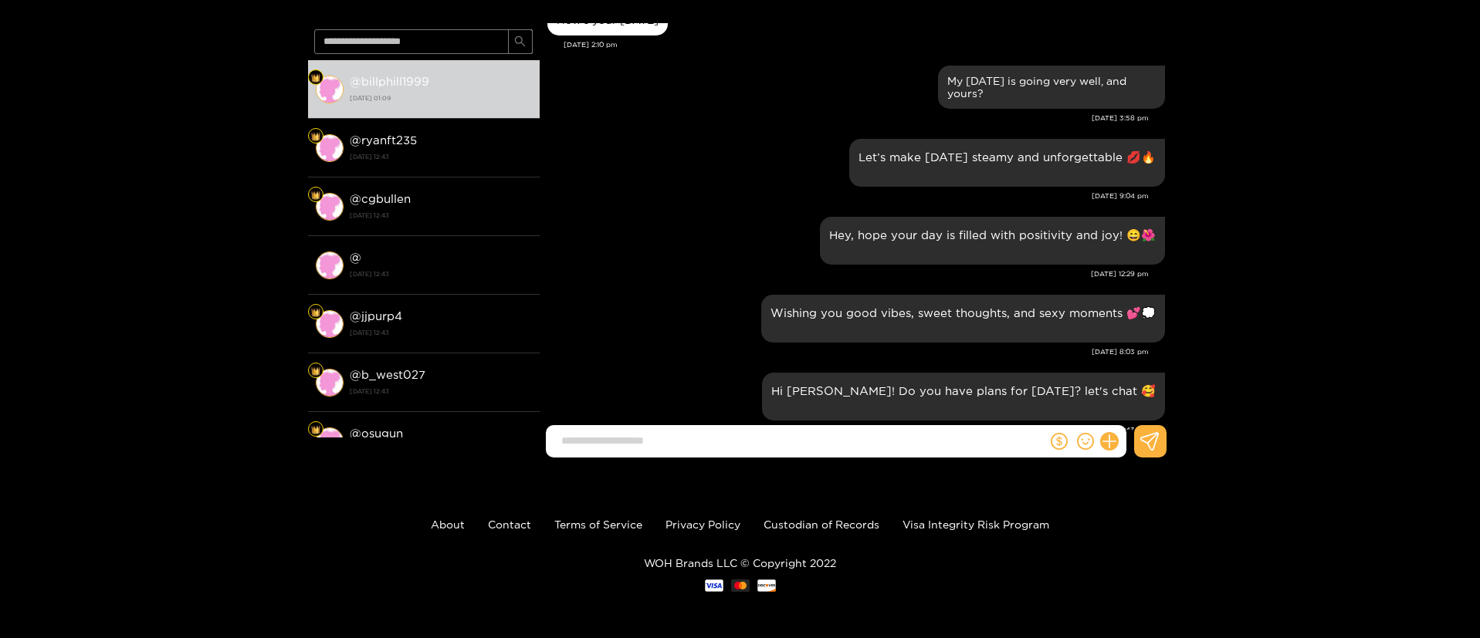
scroll to position [7710, 0]
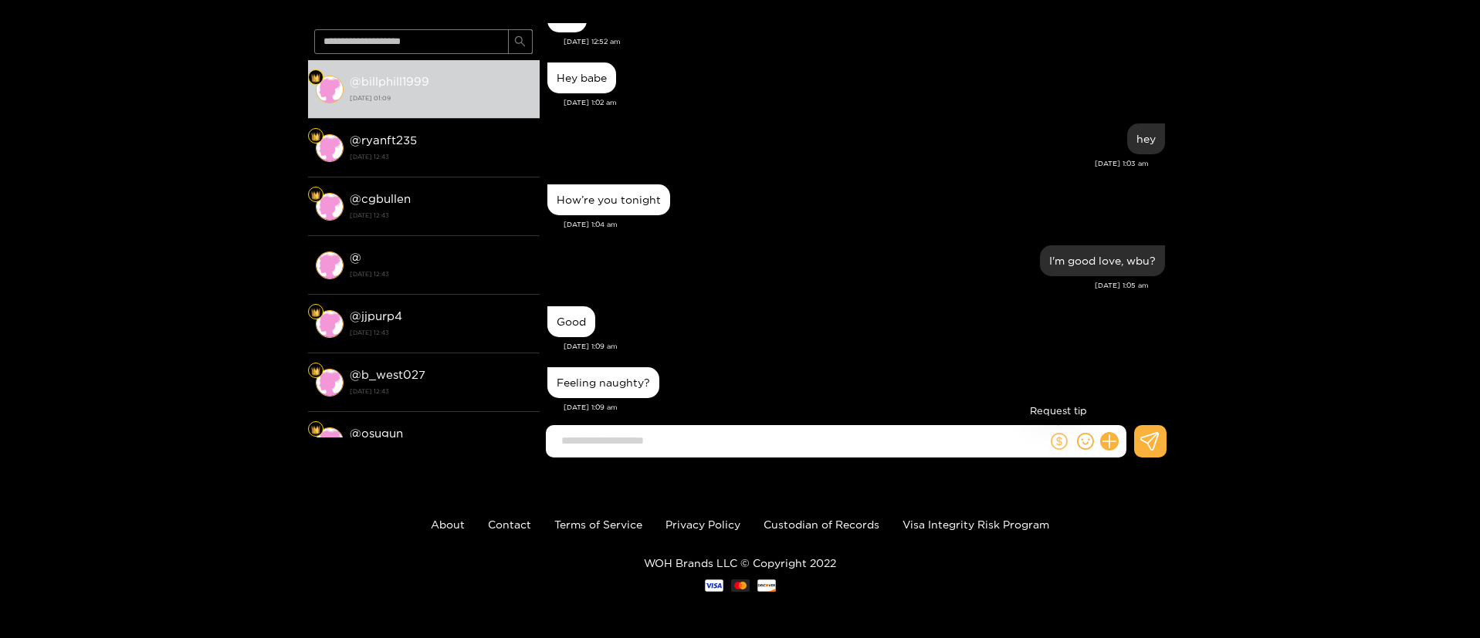
click at [1063, 442] on icon "dollar" at bounding box center [1058, 441] width 17 height 17
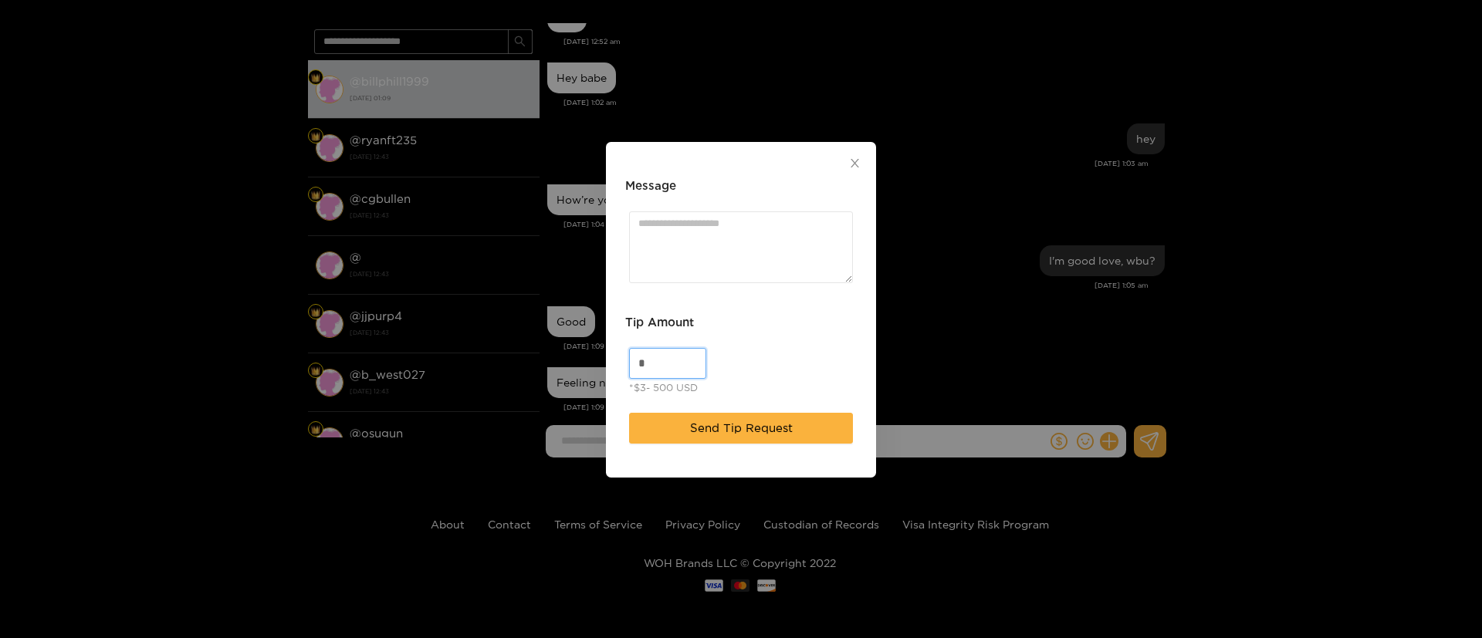
drag, startPoint x: 655, startPoint y: 364, endPoint x: 615, endPoint y: 370, distance: 40.6
click at [615, 370] on div "Message Tip Amount * *$3- 500 USD Send Tip Request" at bounding box center [741, 310] width 270 height 336
type input "**"
click at [668, 238] on textarea "Message" at bounding box center [741, 247] width 224 height 72
type textarea "**********"
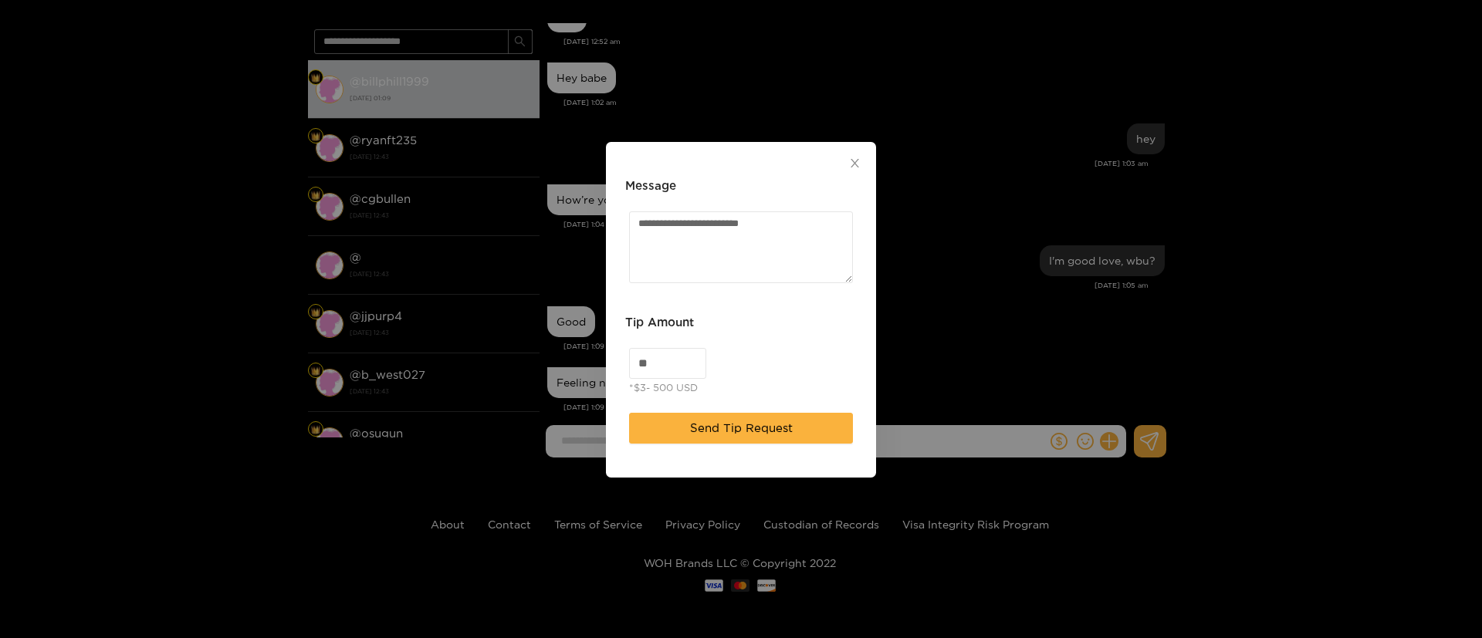
drag, startPoint x: 749, startPoint y: 325, endPoint x: 765, endPoint y: 347, distance: 27.0
click at [749, 326] on div "Tip Amount" at bounding box center [741, 328] width 232 height 31
click at [772, 418] on button "Send Tip Request" at bounding box center [741, 428] width 224 height 31
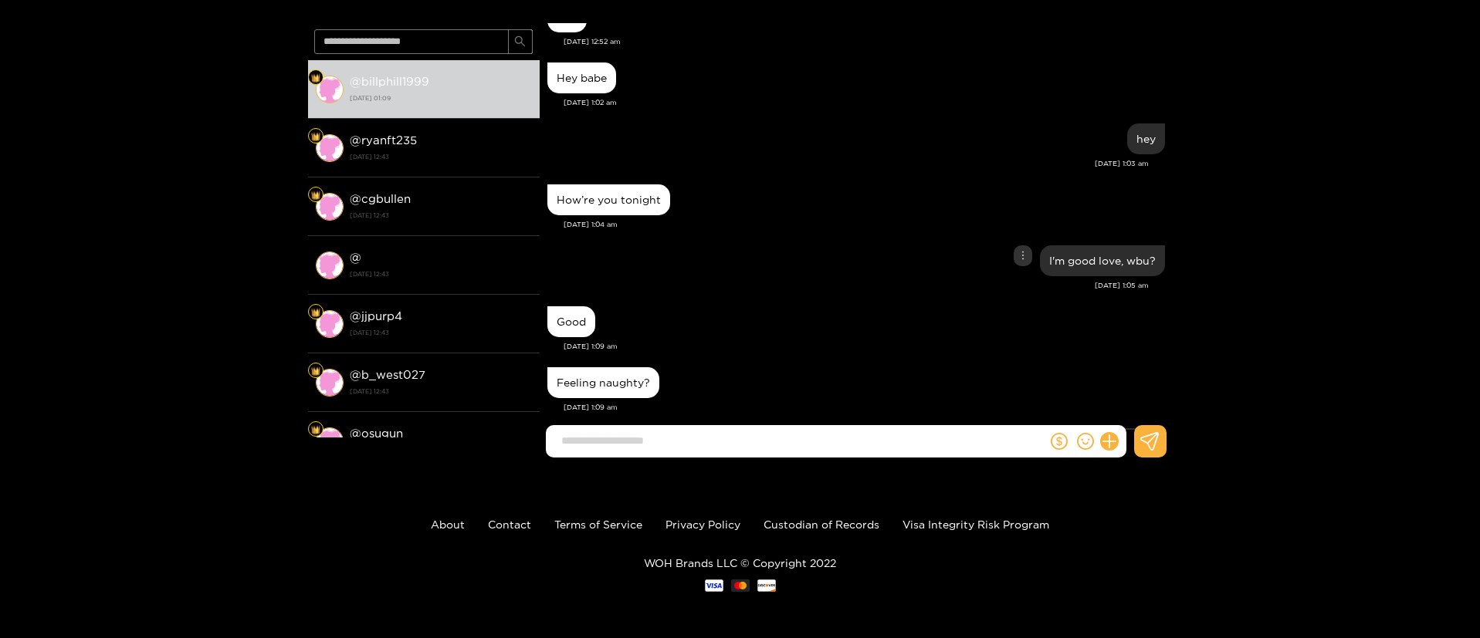
click at [748, 242] on div "I'm good love, wbu?" at bounding box center [855, 261] width 617 height 39
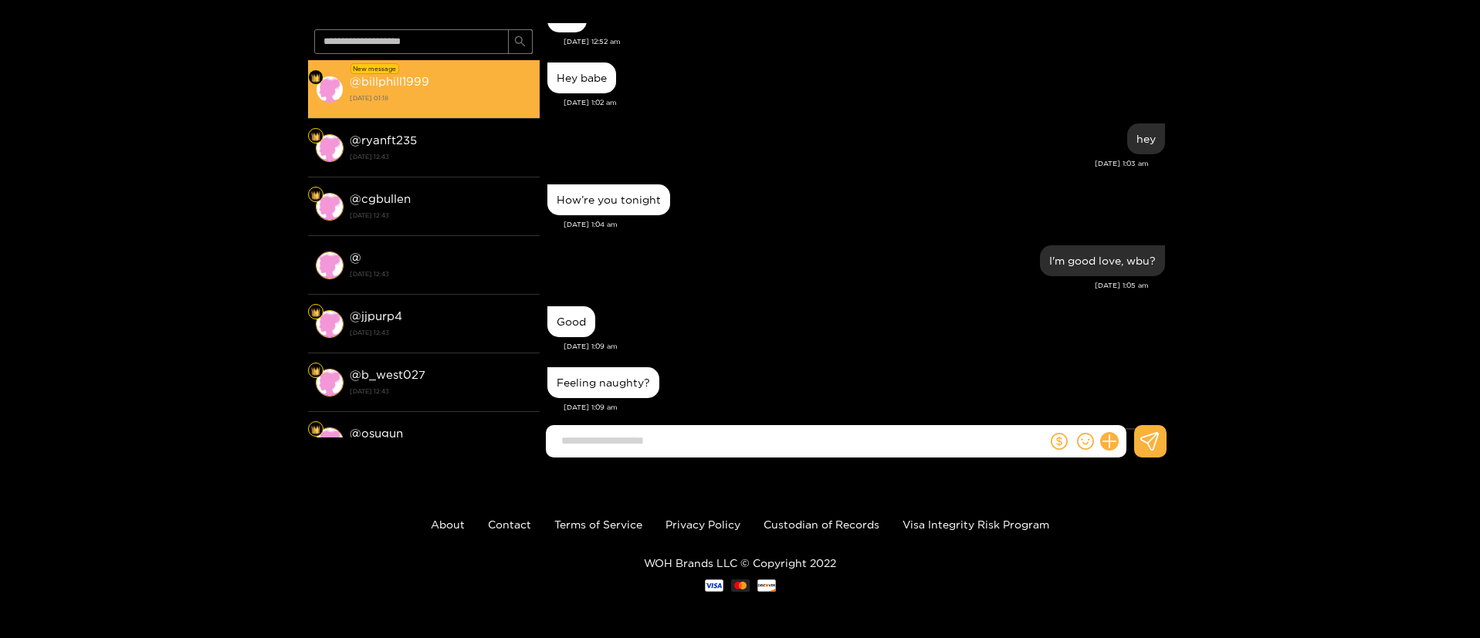
drag, startPoint x: 462, startPoint y: 129, endPoint x: 461, endPoint y: 83, distance: 46.3
click at [462, 127] on li "@ ryanft235 [DATE] 12:43" at bounding box center [424, 148] width 232 height 59
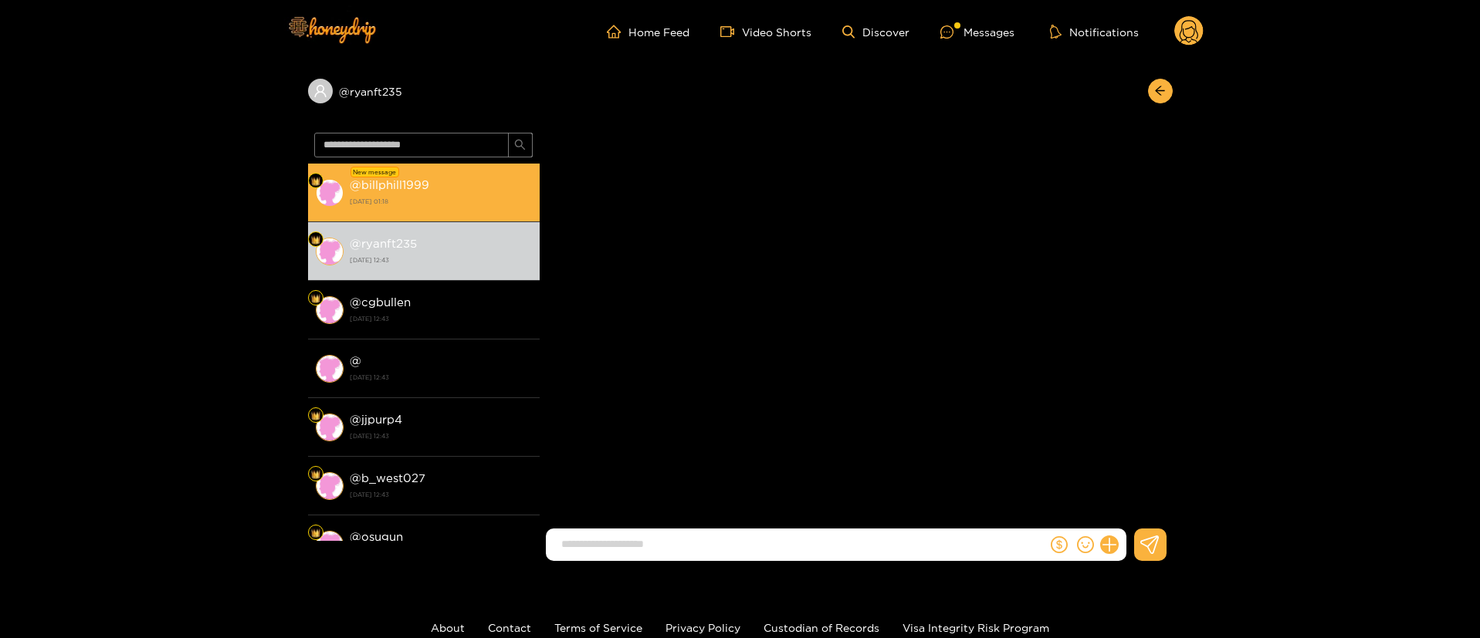
click at [461, 82] on div "@ ryanft235" at bounding box center [424, 91] width 232 height 25
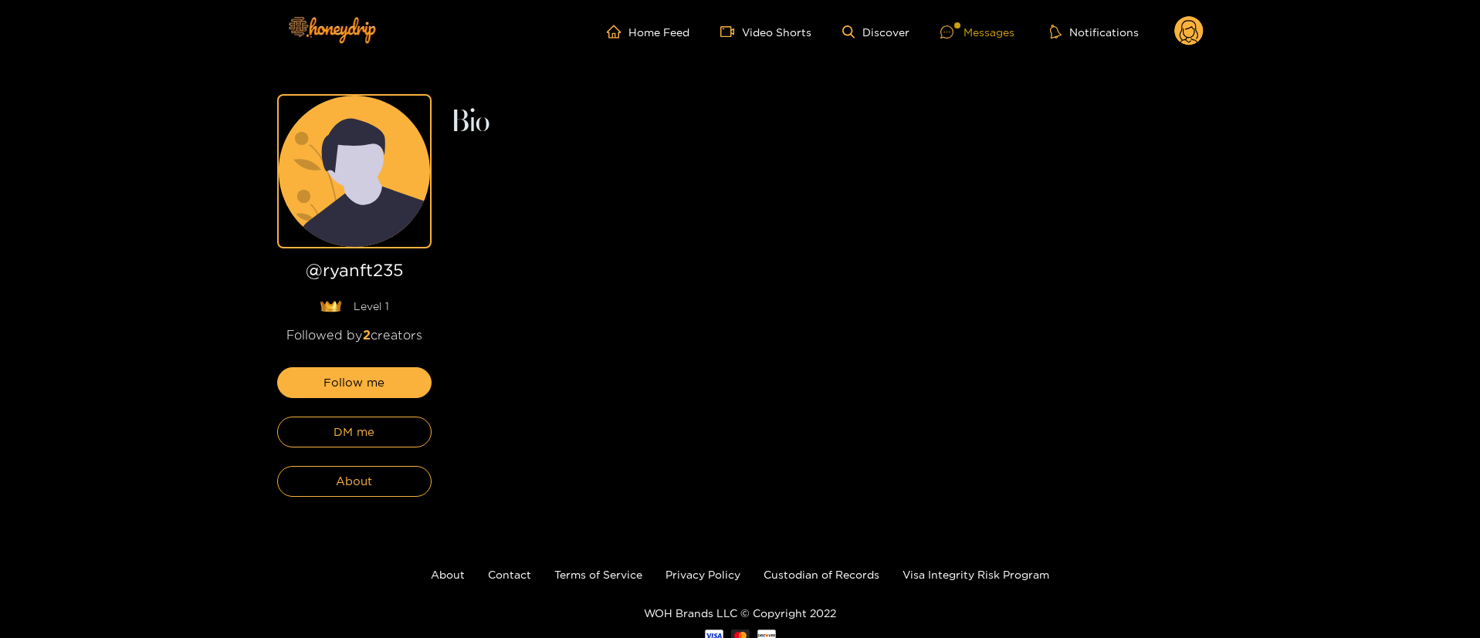
click at [980, 23] on ul "Home Feed Video Shorts Discover Messages Notifications" at bounding box center [905, 31] width 597 height 31
click at [979, 29] on div "Messages" at bounding box center [977, 32] width 74 height 18
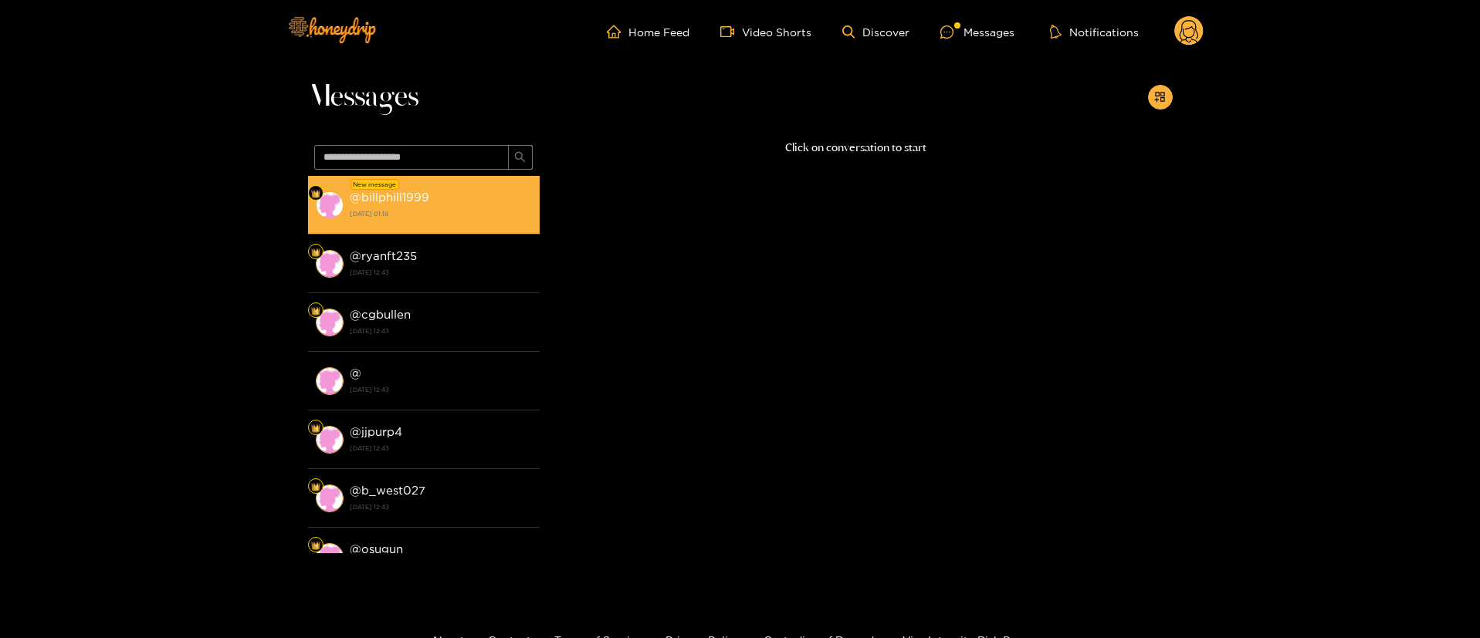
click at [464, 211] on strong "[DATE] 01:18" at bounding box center [441, 214] width 182 height 14
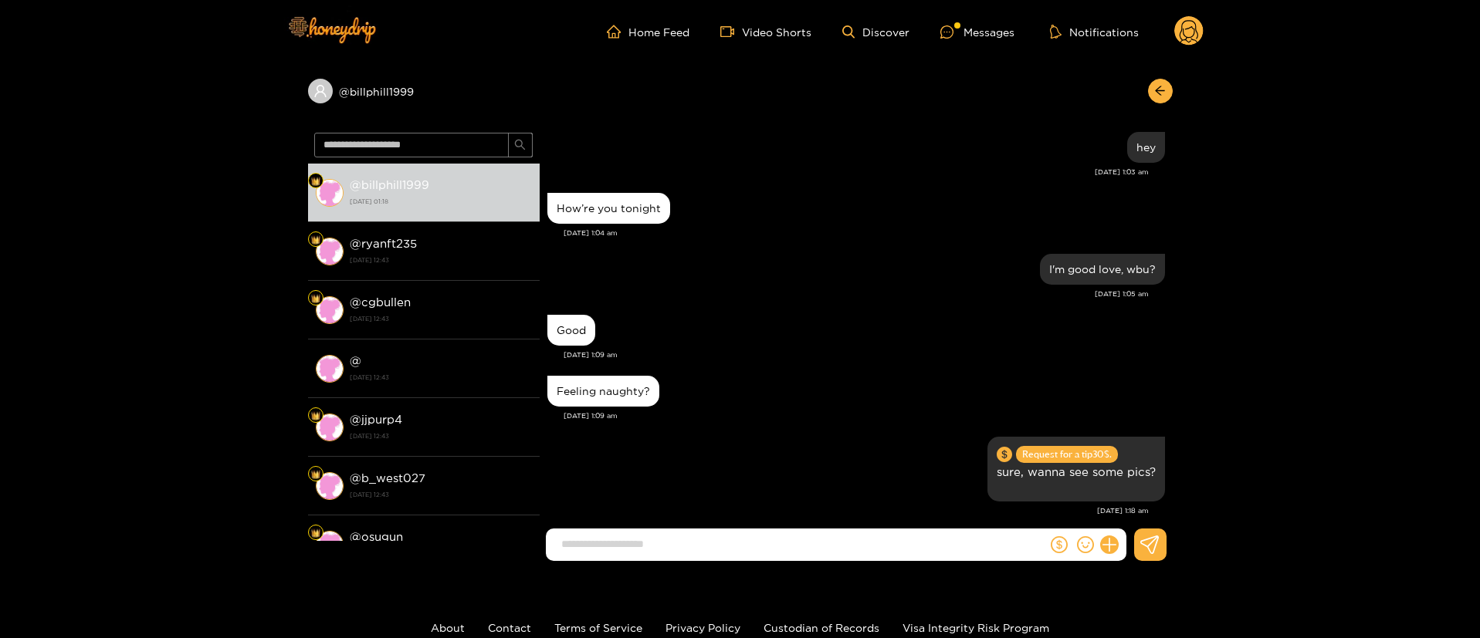
scroll to position [1232, 0]
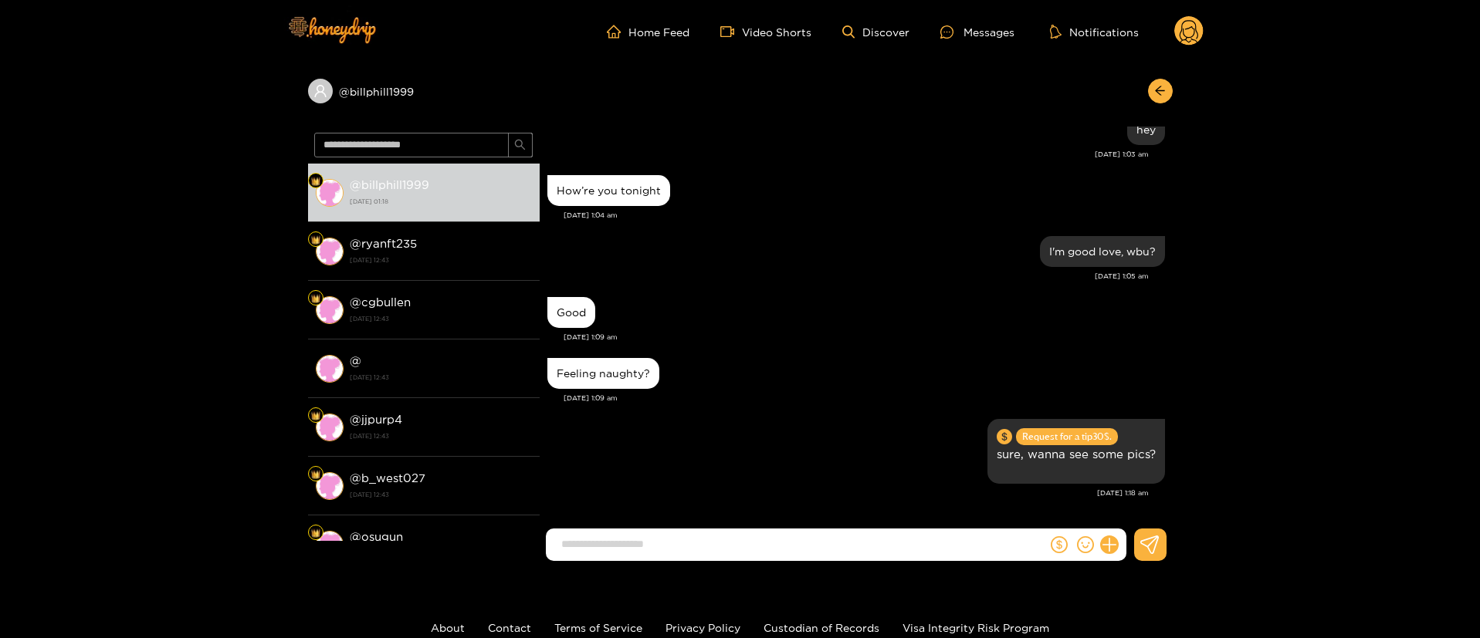
click at [1144, 90] on div at bounding box center [1156, 91] width 32 height 25
click at [1149, 90] on button "button" at bounding box center [1160, 91] width 25 height 25
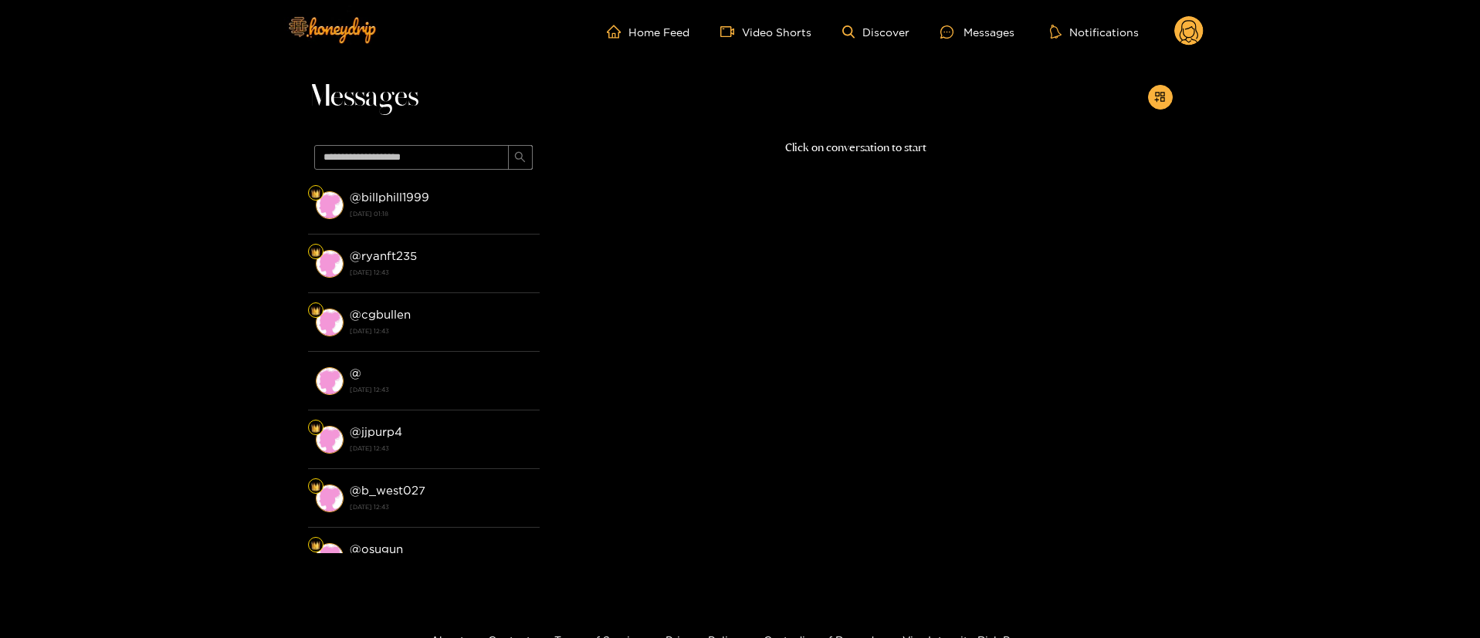
click at [1181, 25] on circle at bounding box center [1188, 30] width 29 height 29
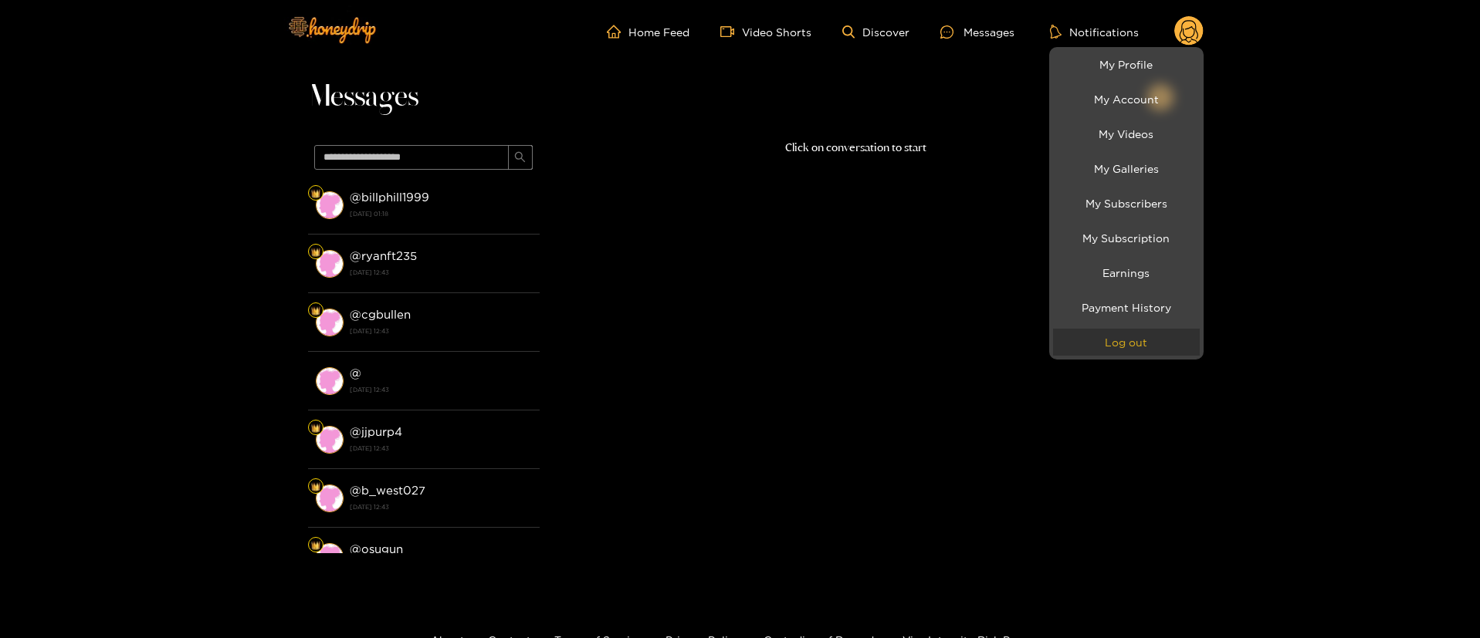
click at [1102, 331] on button "Log out" at bounding box center [1126, 342] width 147 height 27
